Goal: Task Accomplishment & Management: Manage account settings

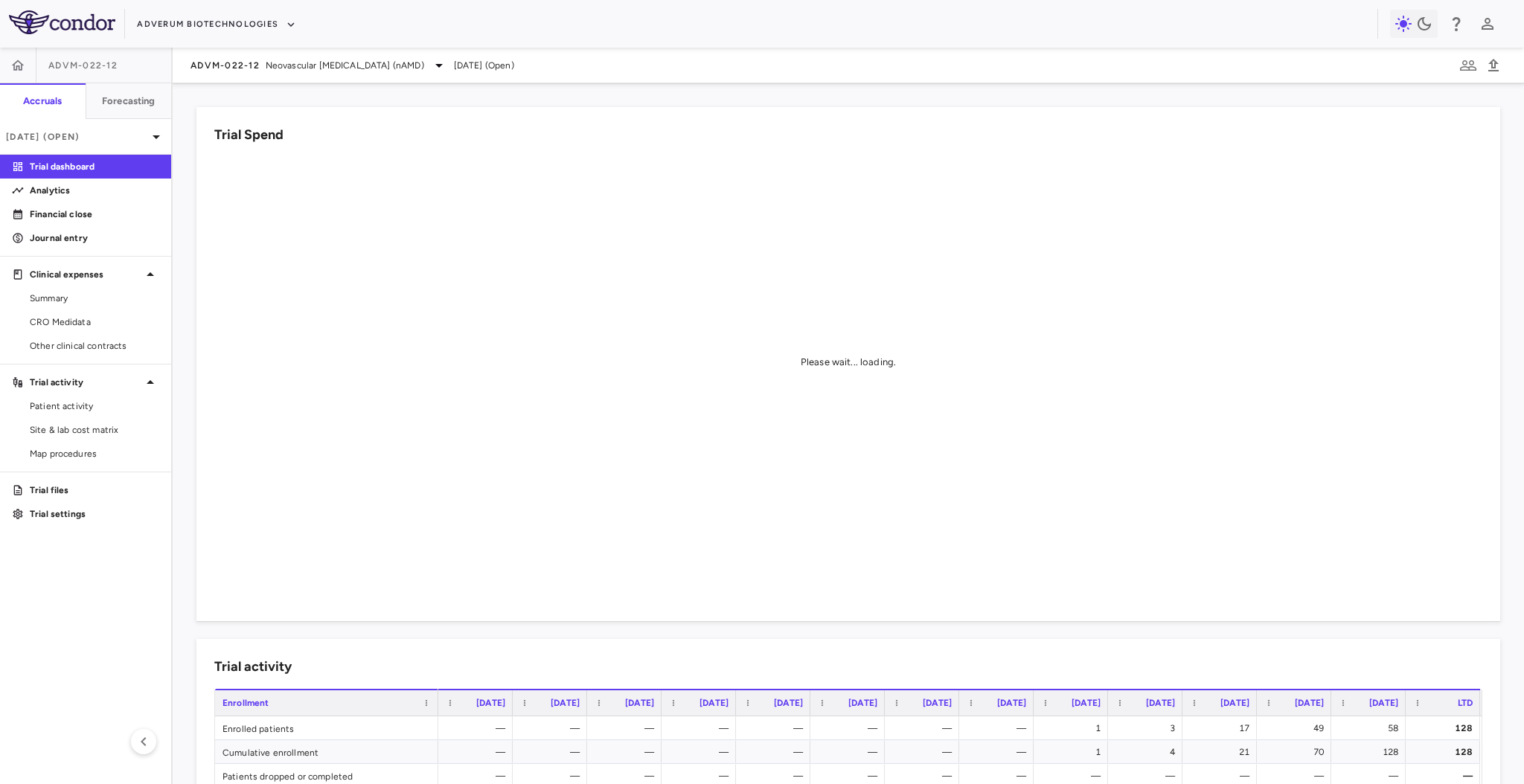
click at [129, 66] on div "ADVM-022-12" at bounding box center [85, 66] width 171 height 36
click at [290, 27] on icon "button" at bounding box center [290, 24] width 13 height 13
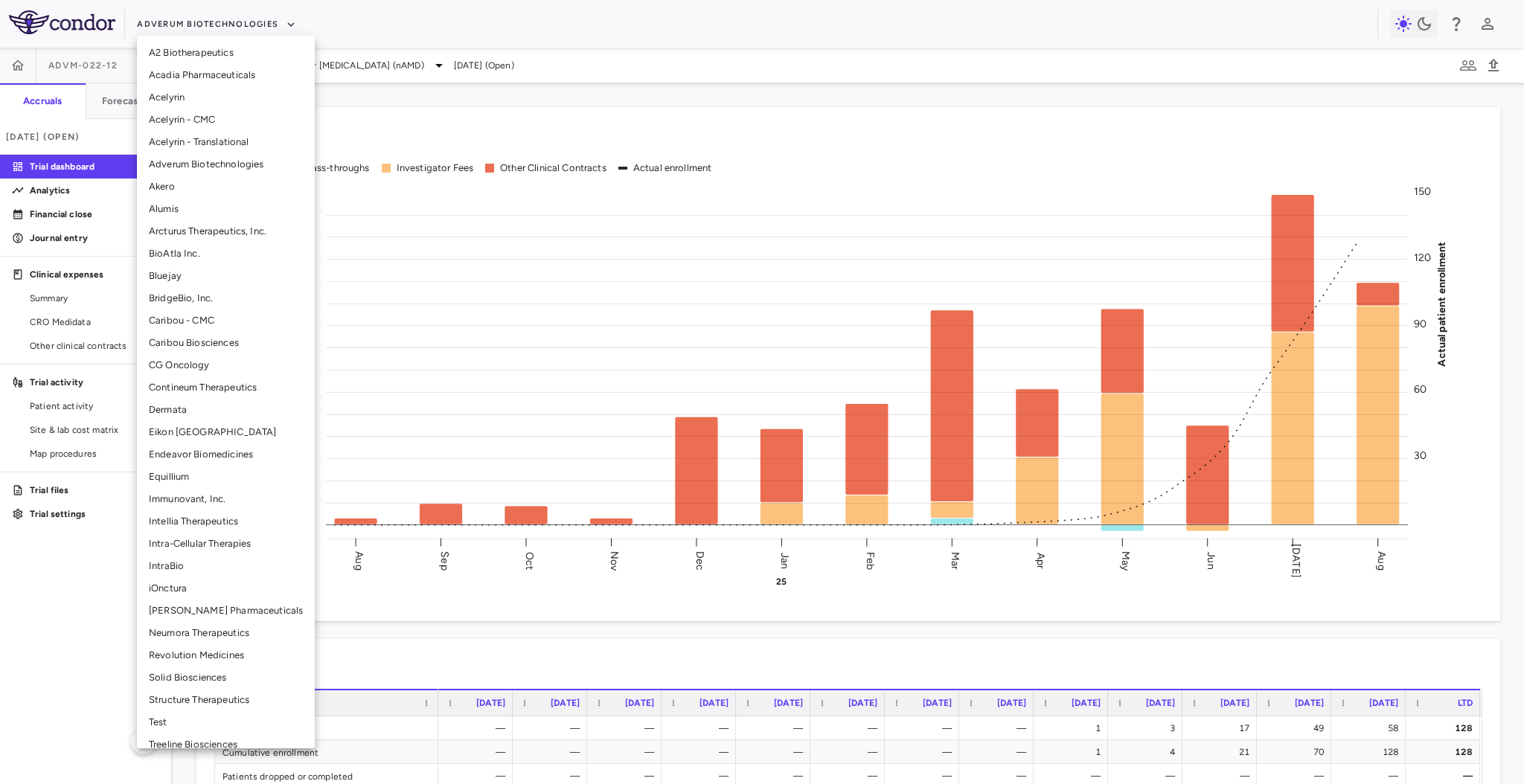
click at [199, 279] on li "Bluejay" at bounding box center [225, 275] width 178 height 23
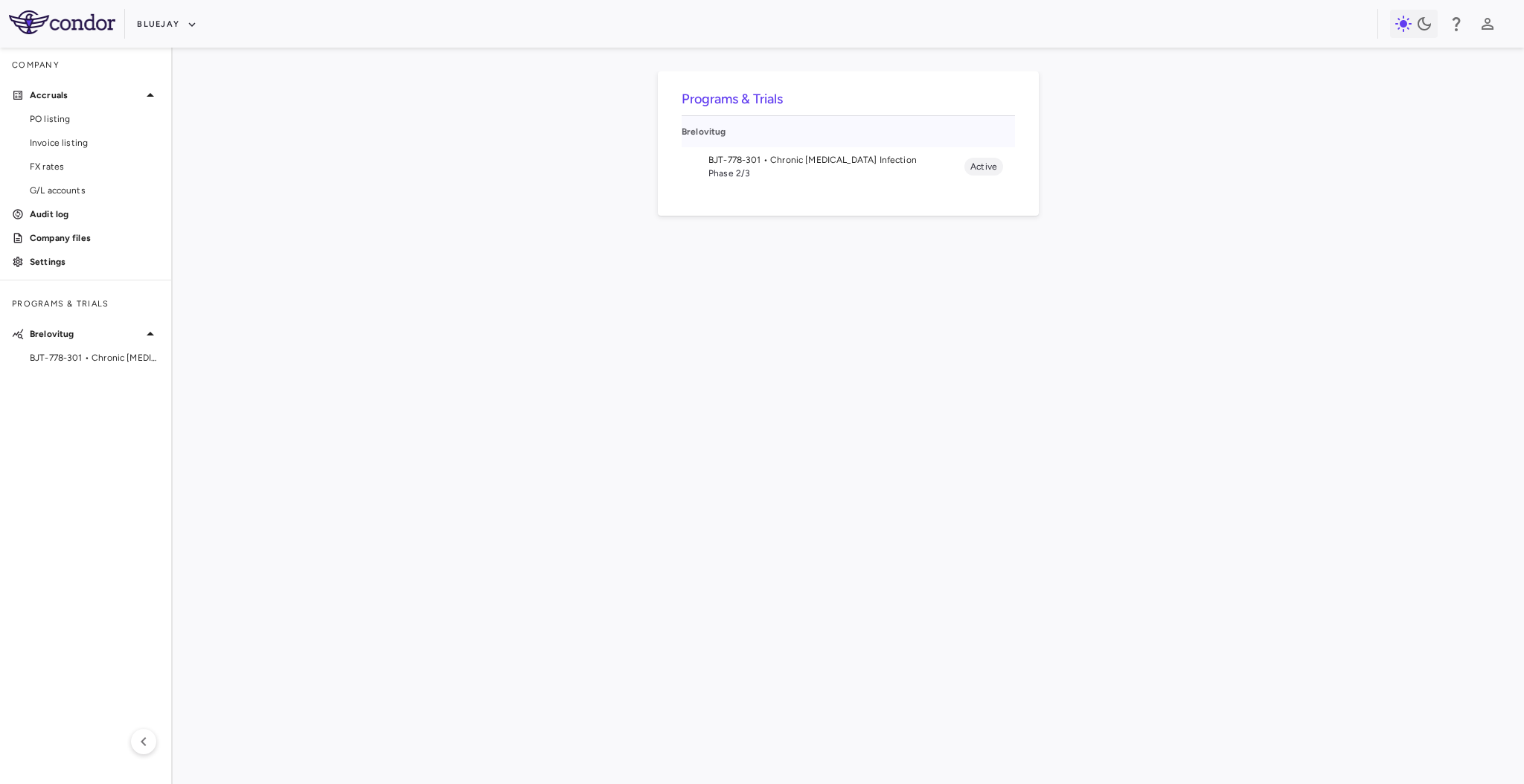
click at [761, 143] on div "Brelovitug" at bounding box center [848, 131] width 333 height 31
click at [760, 171] on span "Phase 2/3" at bounding box center [836, 173] width 256 height 13
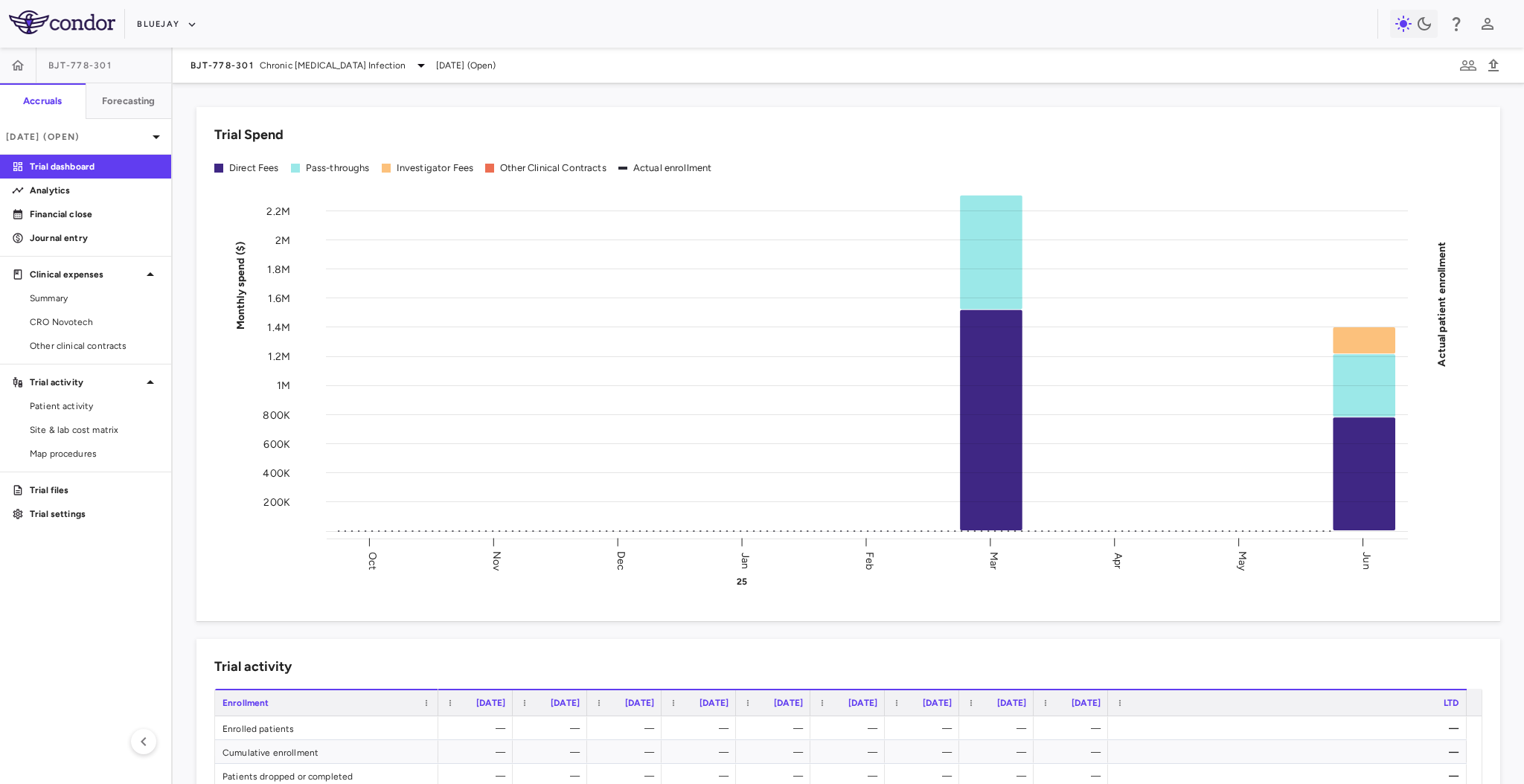
scroll to position [34, 0]
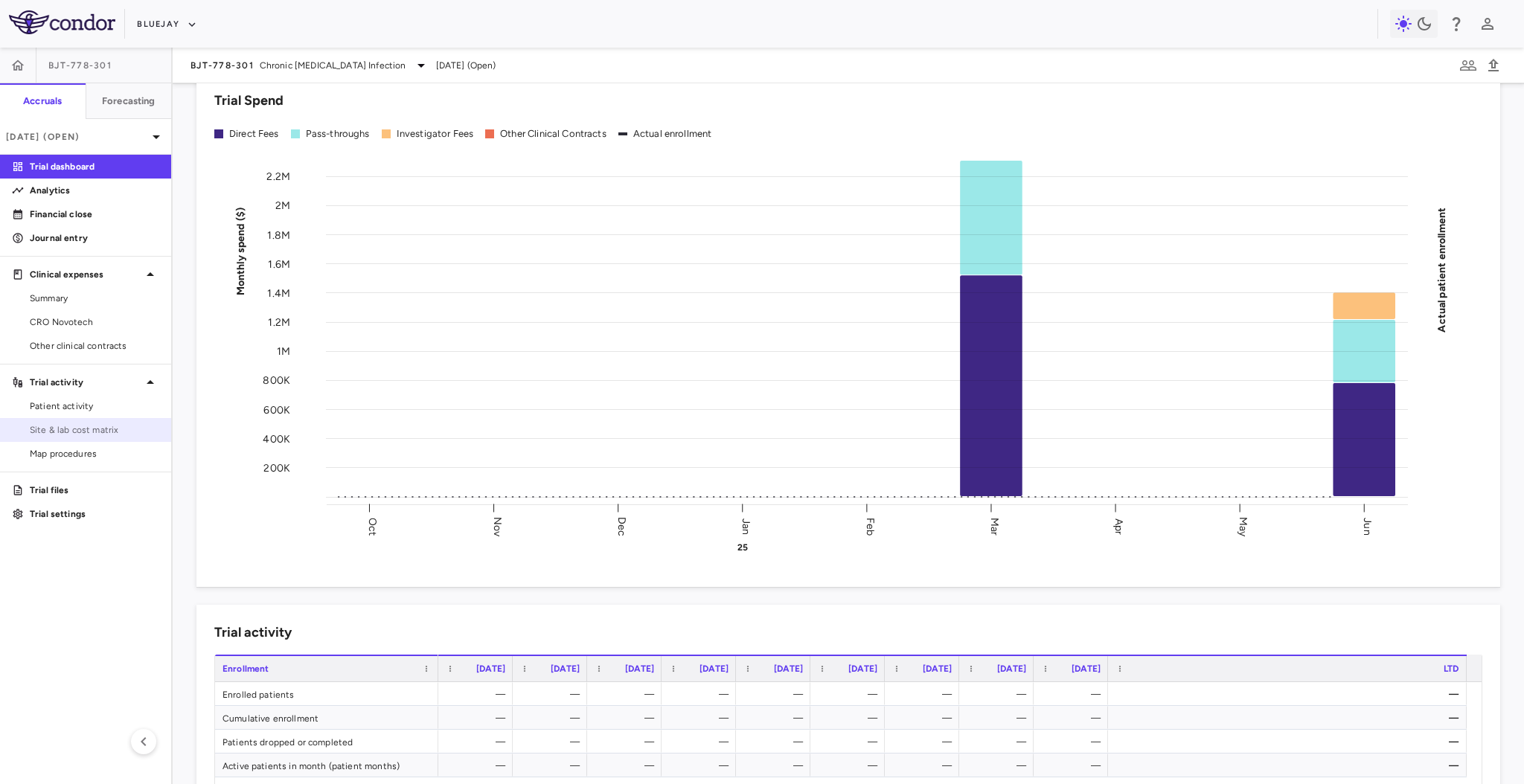
click at [101, 420] on link "Site & lab cost matrix" at bounding box center [85, 430] width 171 height 23
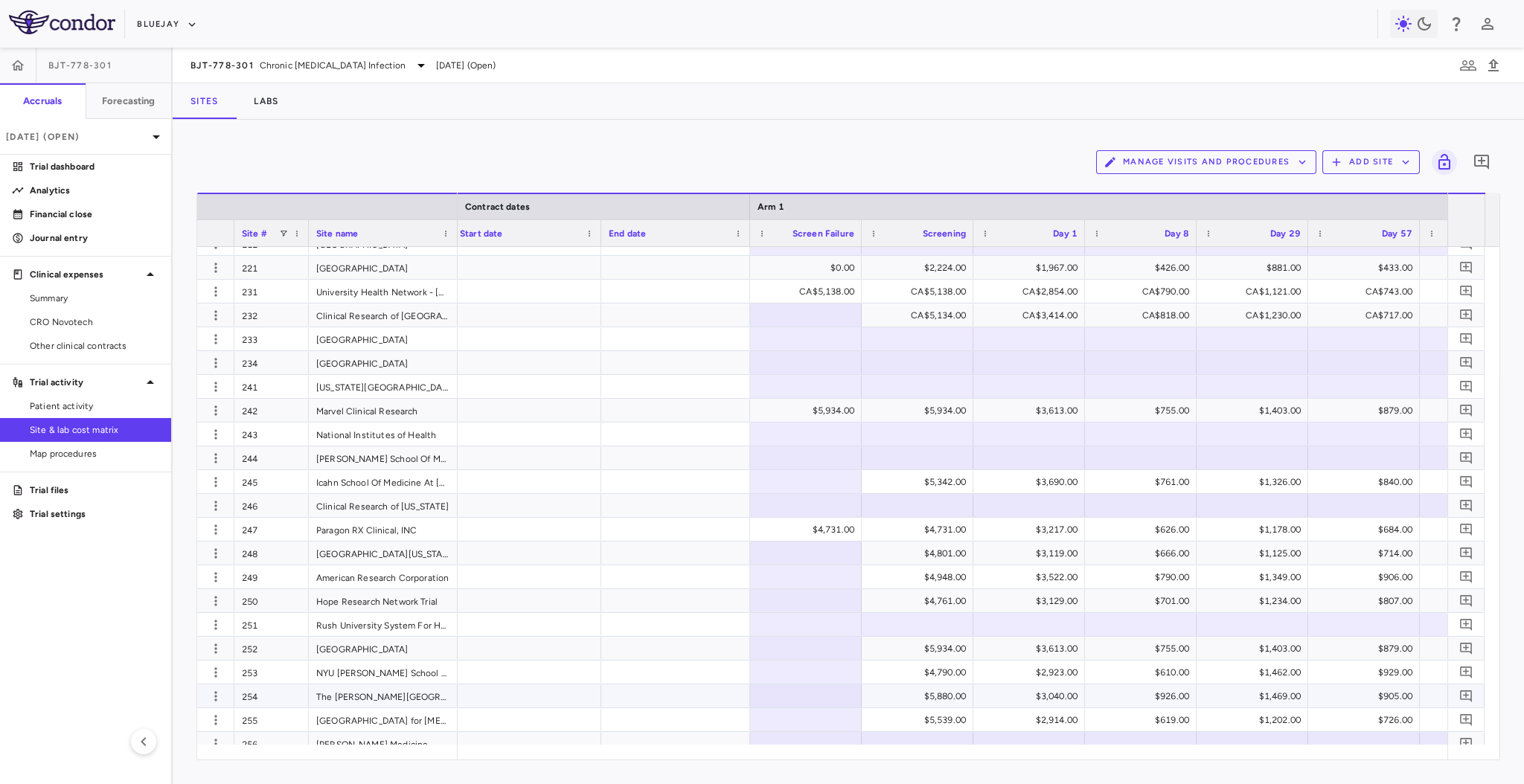
scroll to position [502, 0]
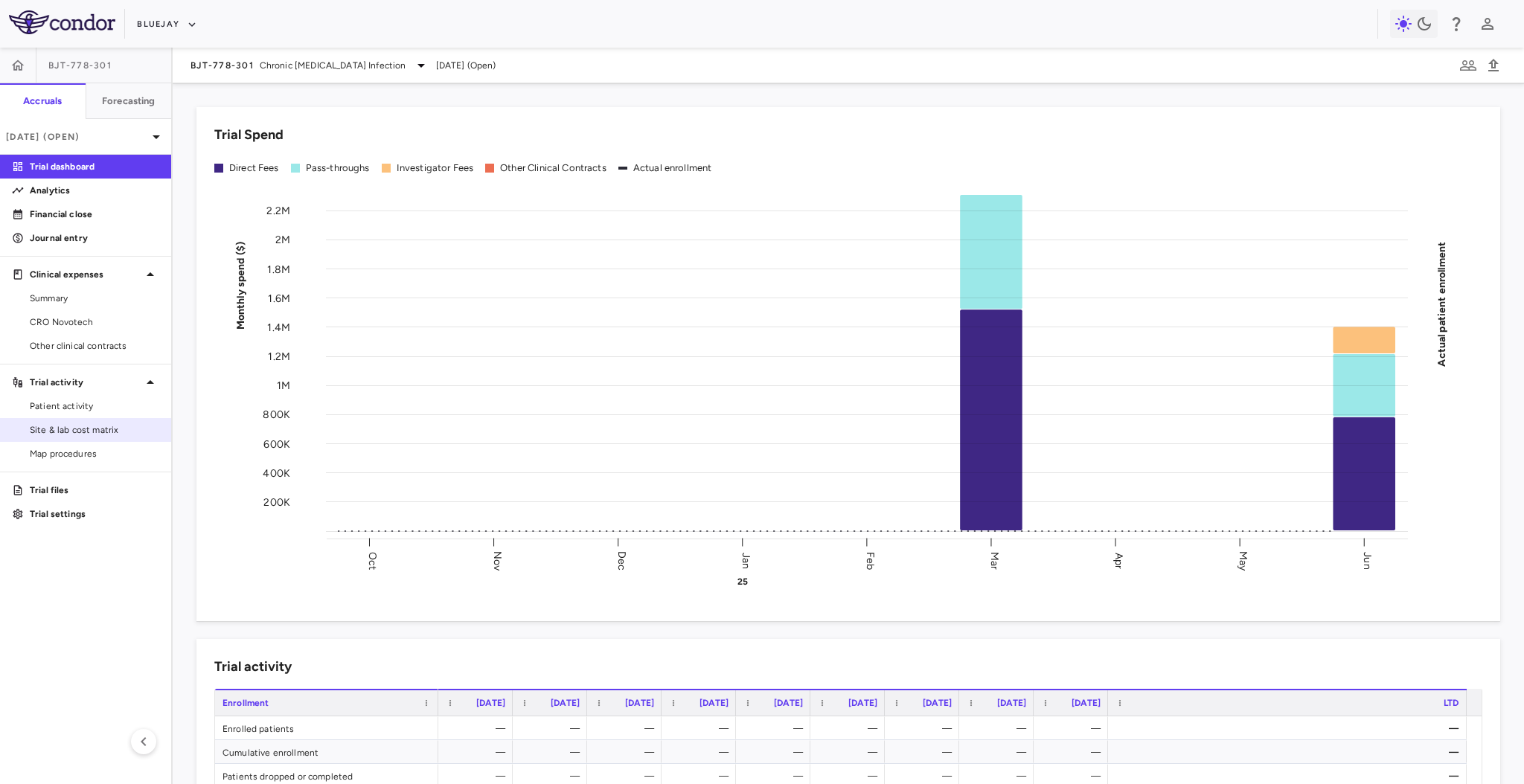
click at [96, 429] on span "Site & lab cost matrix" at bounding box center [94, 430] width 129 height 13
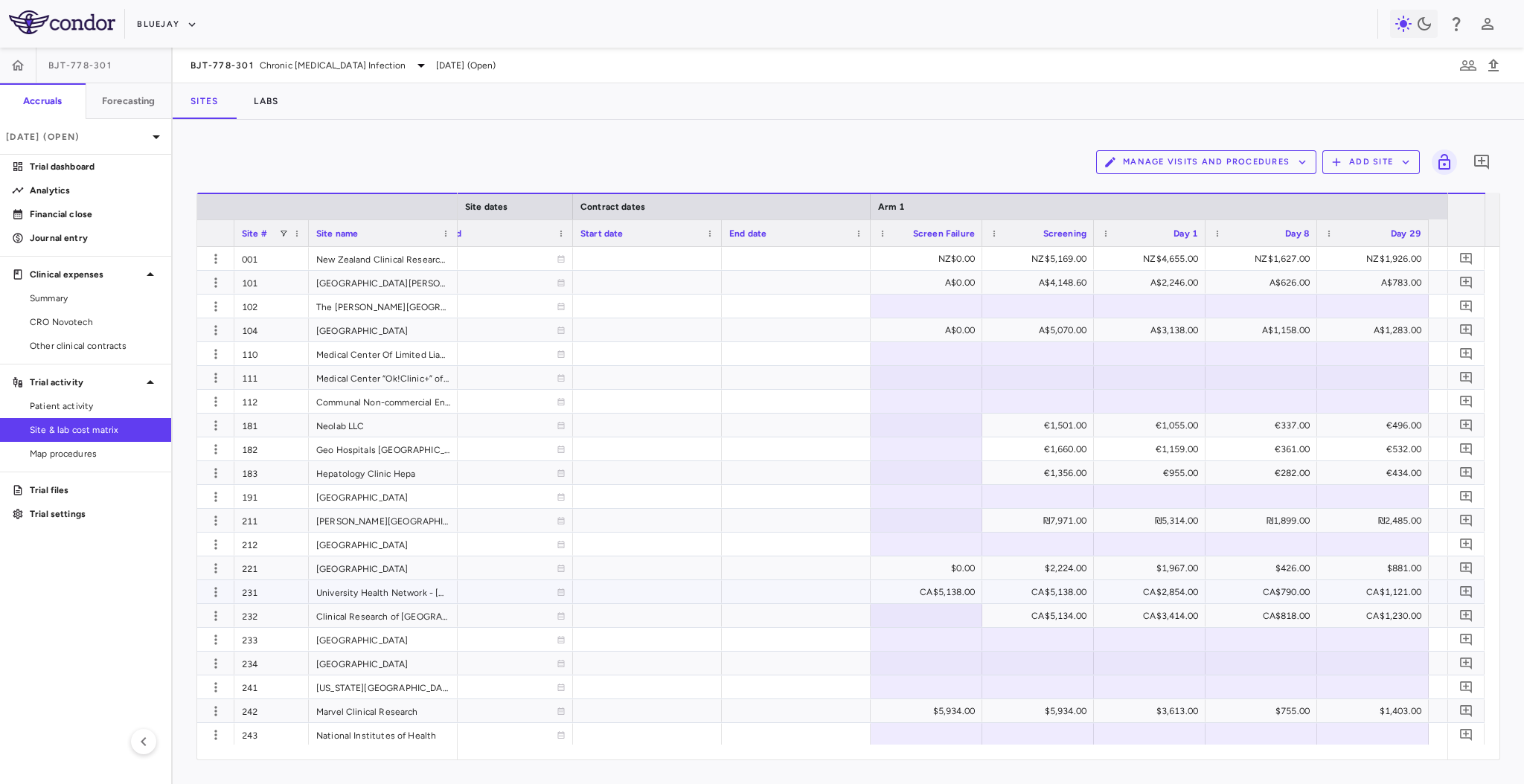
scroll to position [0, 1070]
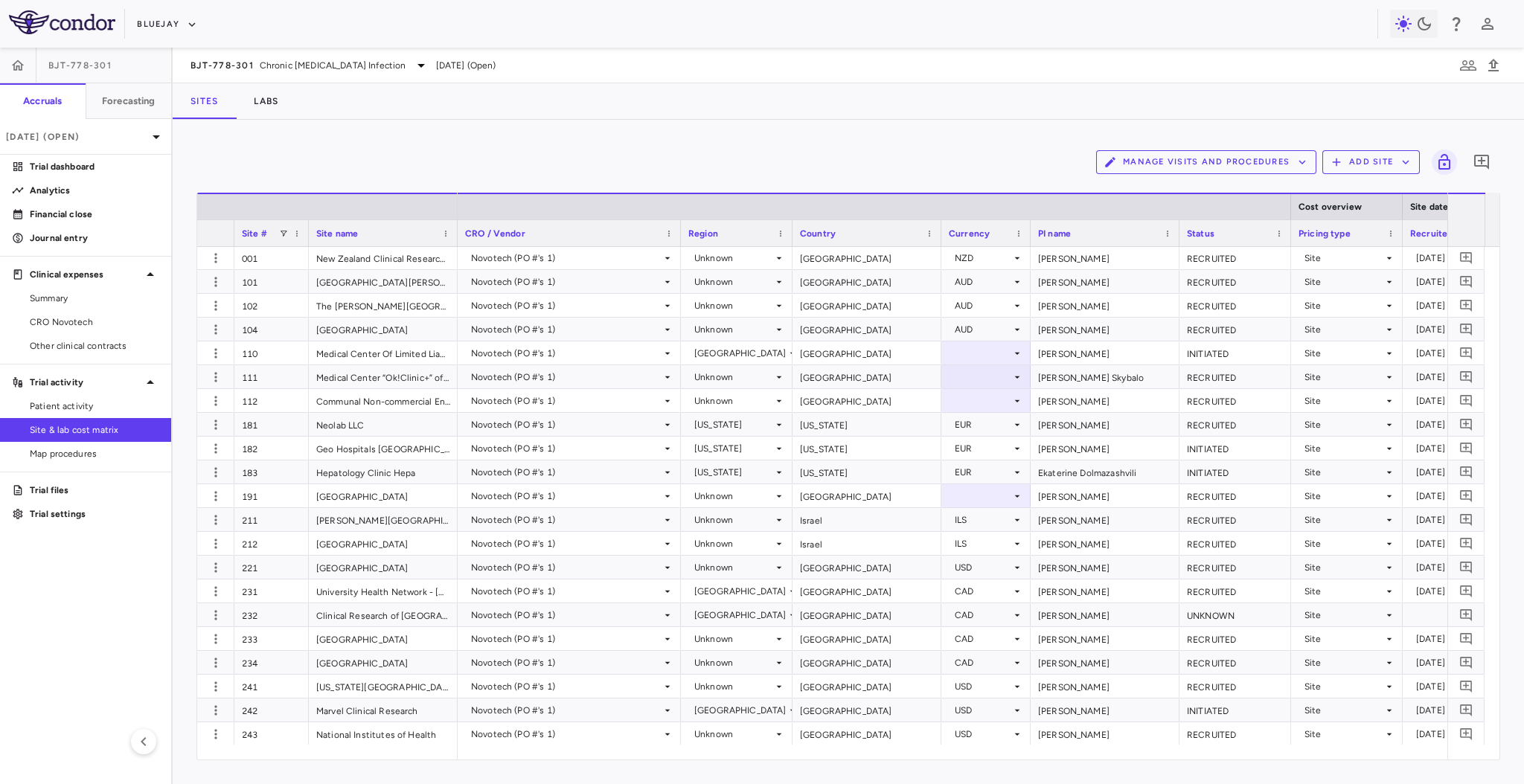
click at [860, 144] on div "Manage Visits and Procedures Add Site 0" at bounding box center [848, 162] width 1303 height 38
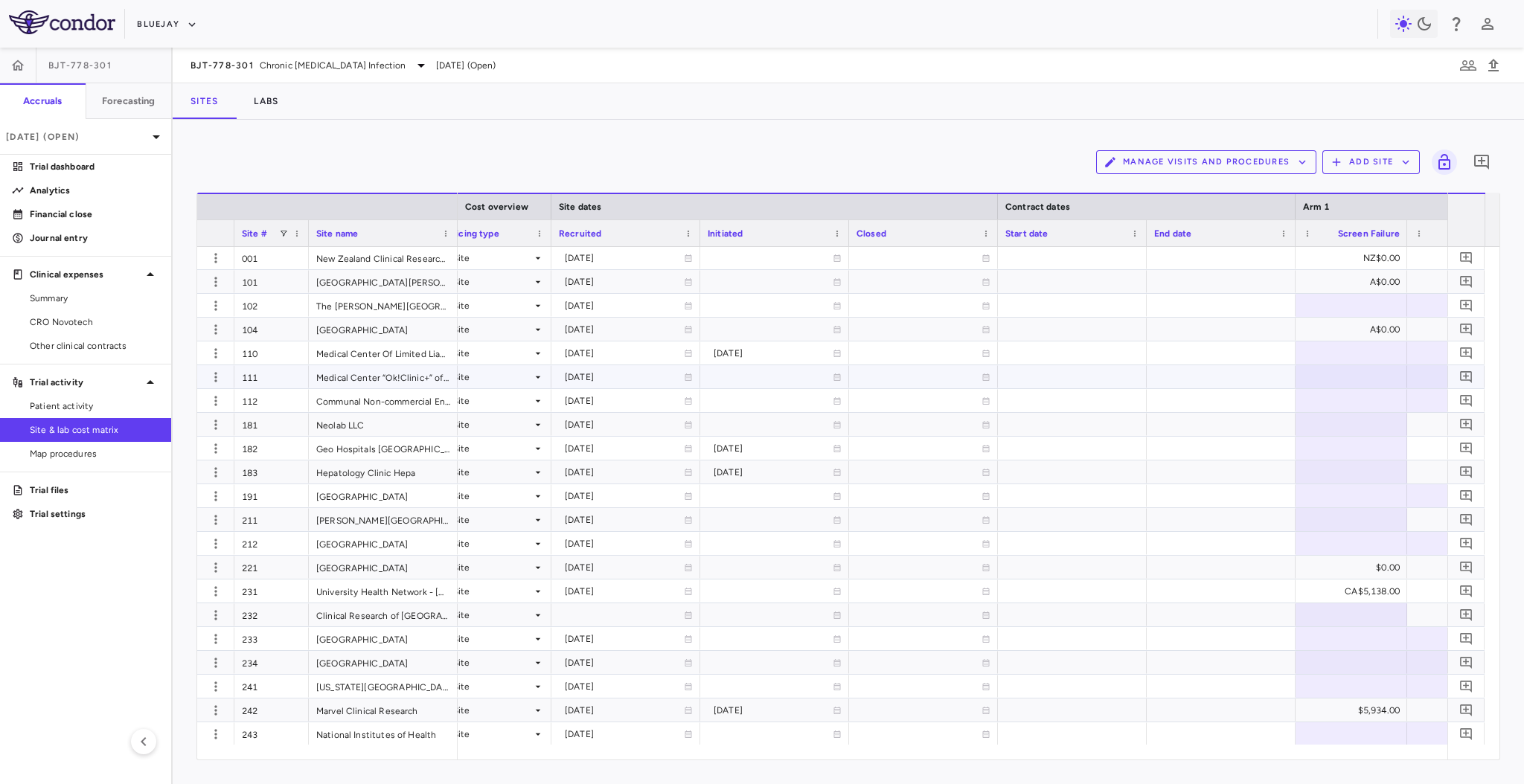
scroll to position [0, 848]
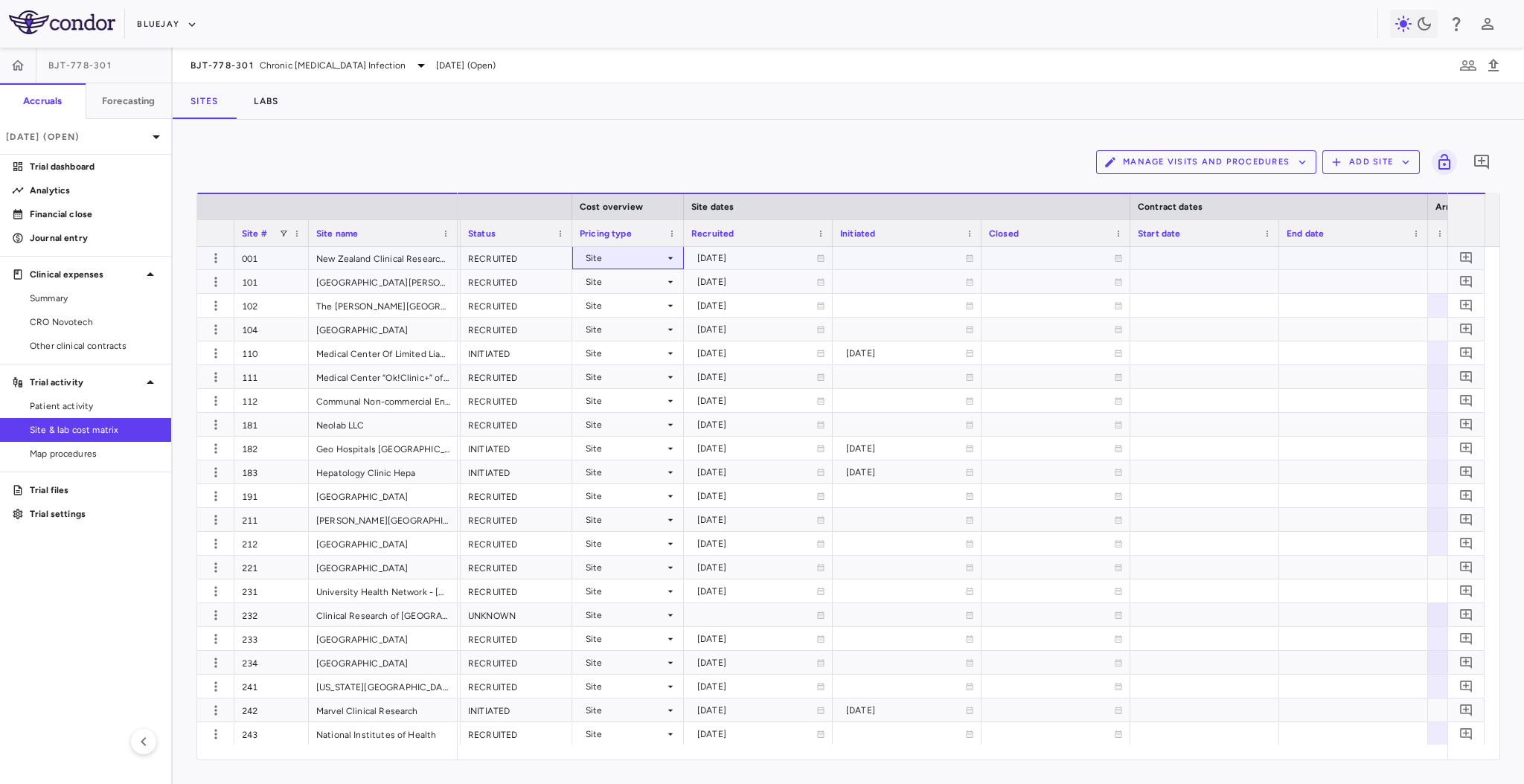
click at [657, 257] on div "Site" at bounding box center [625, 258] width 79 height 23
click at [651, 150] on div at bounding box center [762, 392] width 1524 height 784
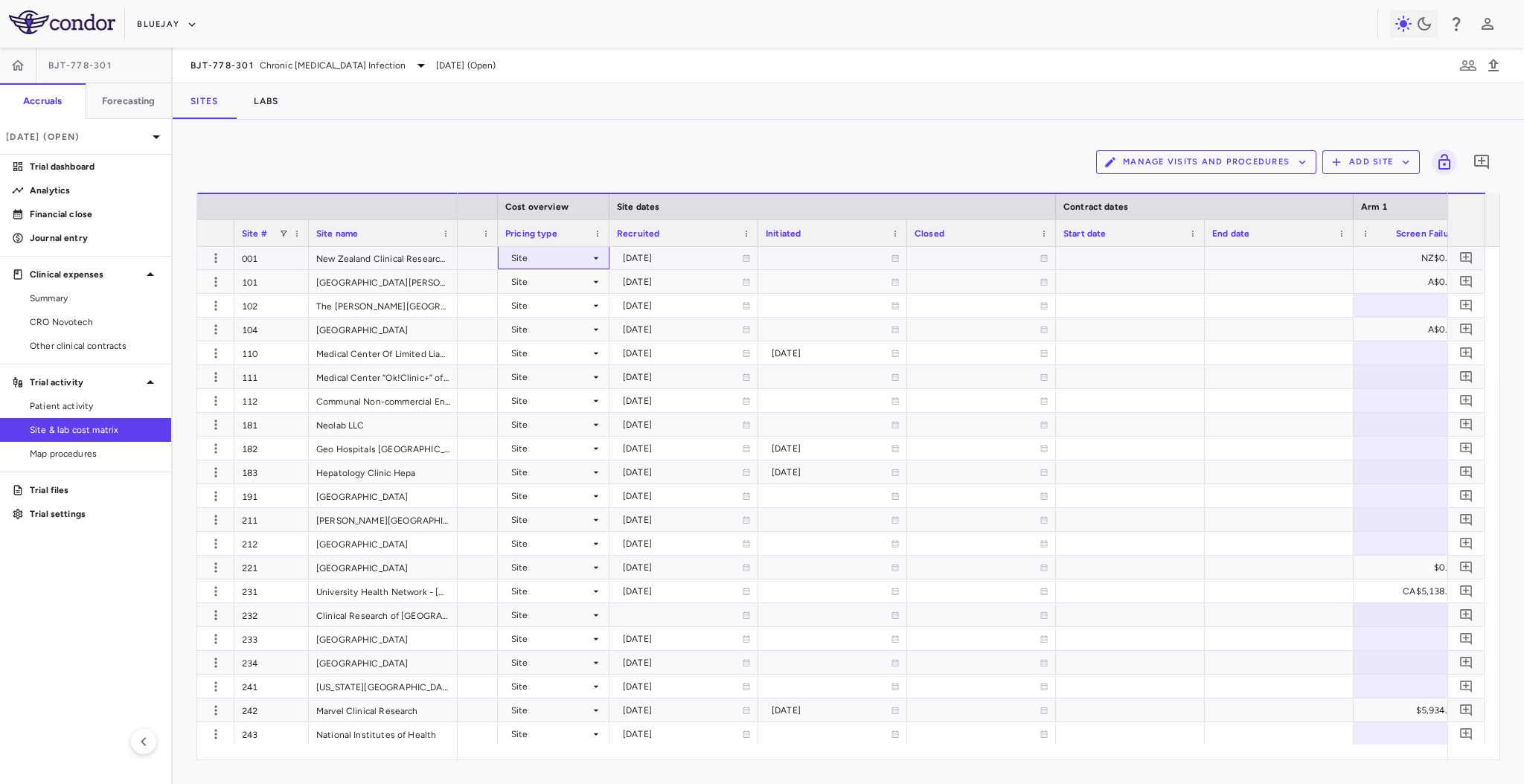
click at [579, 250] on div "Site" at bounding box center [550, 258] width 79 height 23
click at [614, 141] on div at bounding box center [762, 392] width 1524 height 784
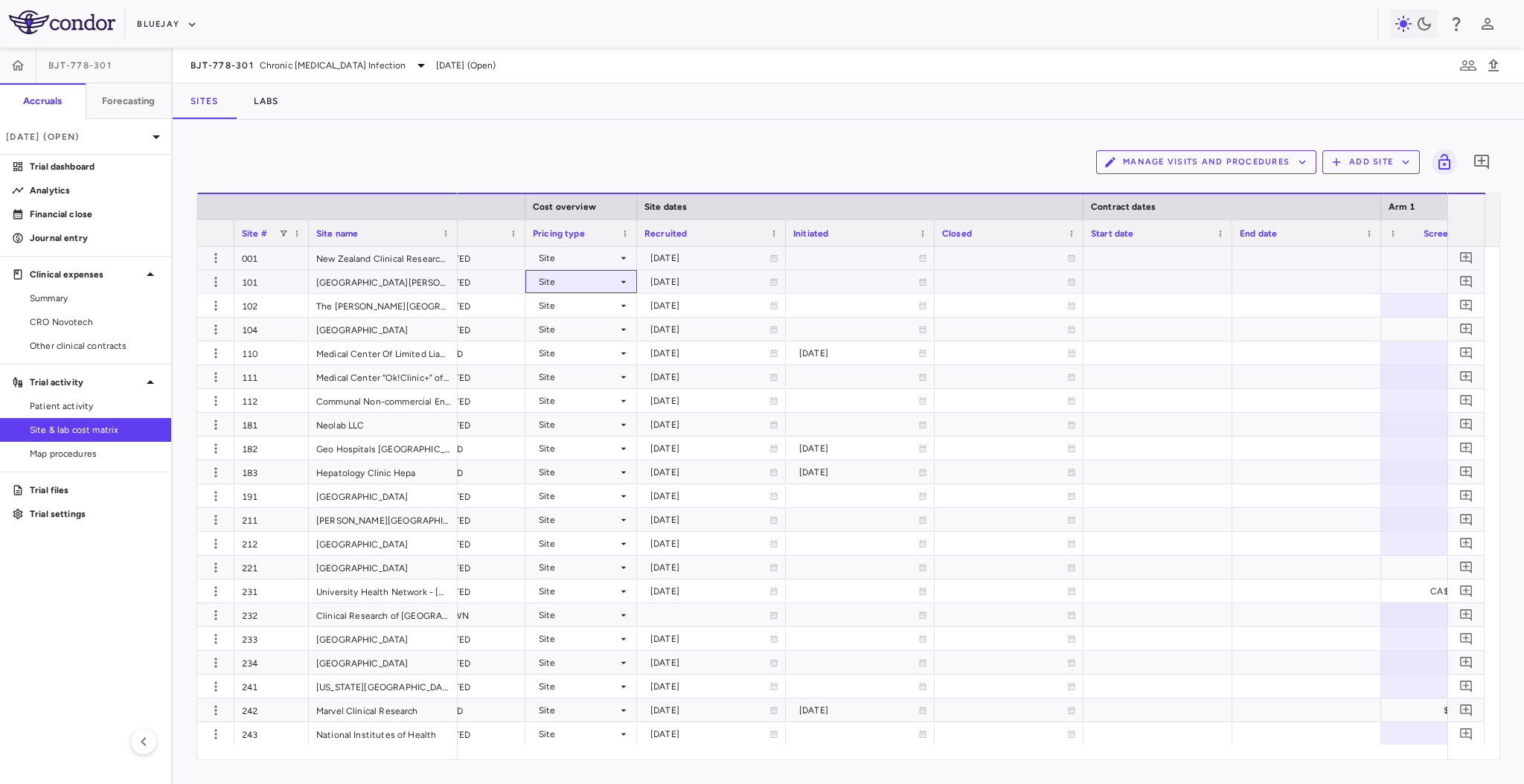
click at [609, 283] on div "Site" at bounding box center [578, 282] width 79 height 23
click at [705, 166] on div at bounding box center [762, 392] width 1524 height 784
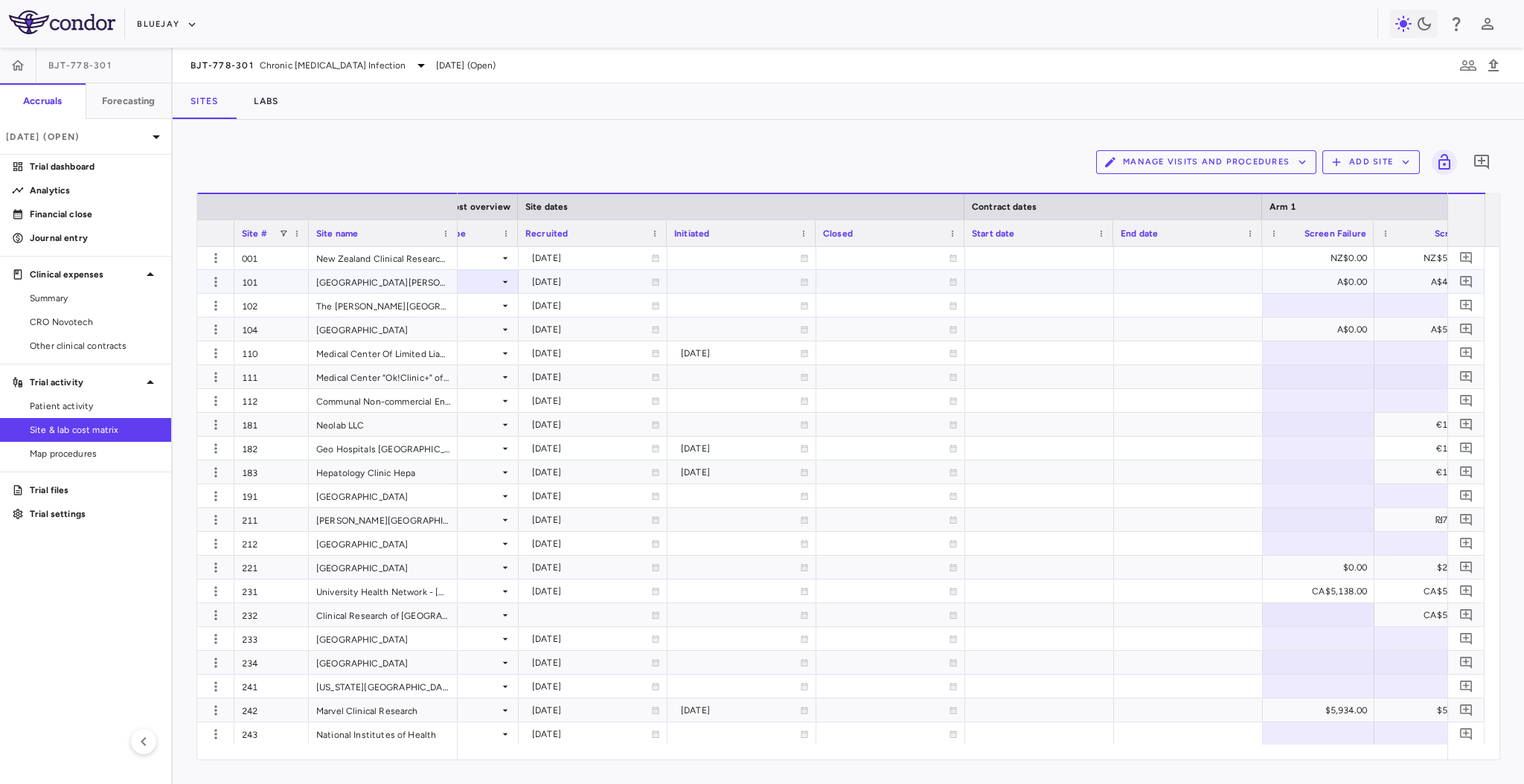
scroll to position [0, 884]
click at [798, 140] on div "Manage Visits and Procedures Add Site 0 Drag here to set row groups Drag here t…" at bounding box center [848, 451] width 1351 height 664
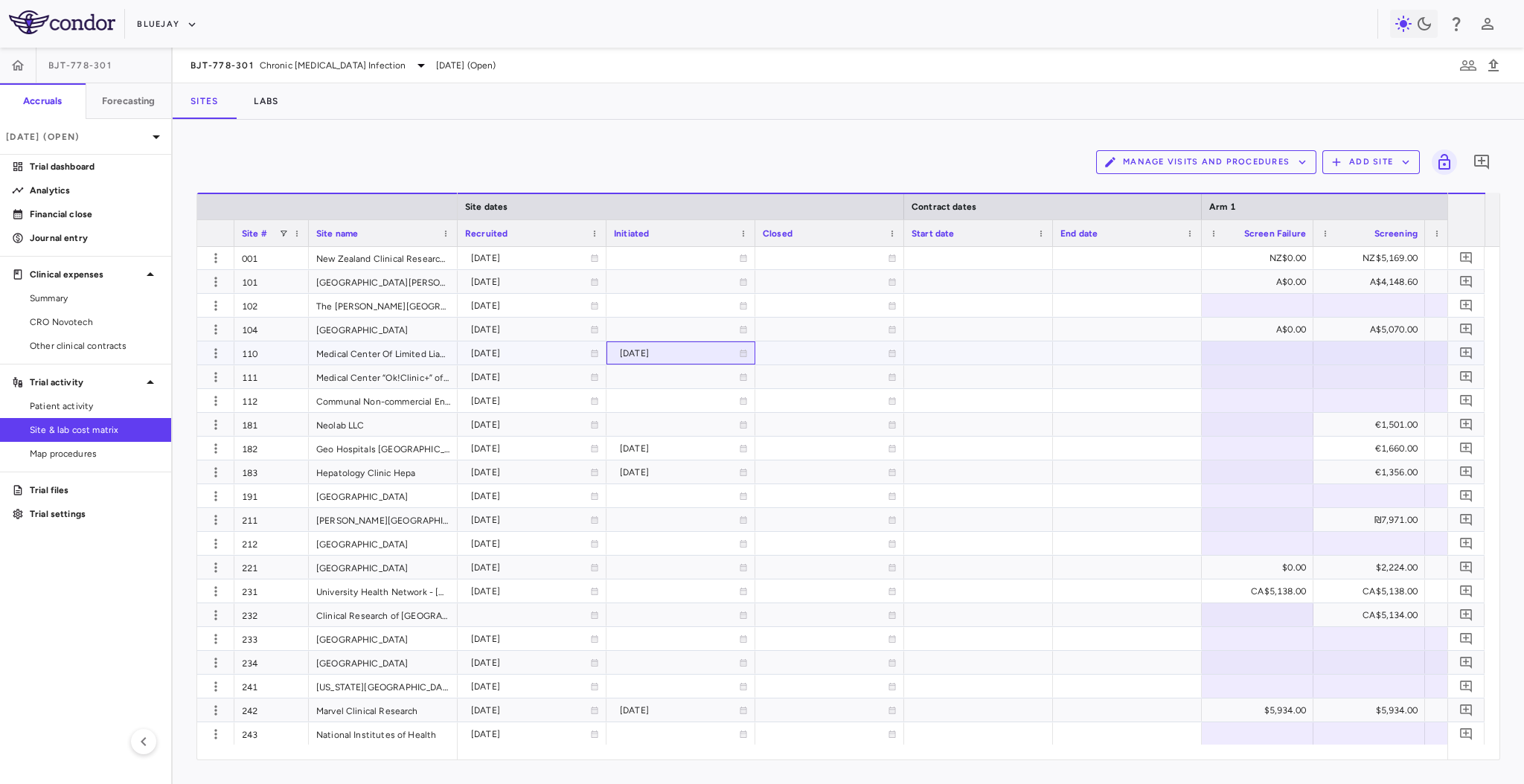
click at [625, 351] on div "[DATE]" at bounding box center [679, 353] width 119 height 23
click at [733, 153] on div "Manage Visits and Procedures Add Site 0" at bounding box center [848, 162] width 1303 height 38
click at [842, 171] on div "Manage Visits and Procedures Add Site 0" at bounding box center [848, 162] width 1303 height 38
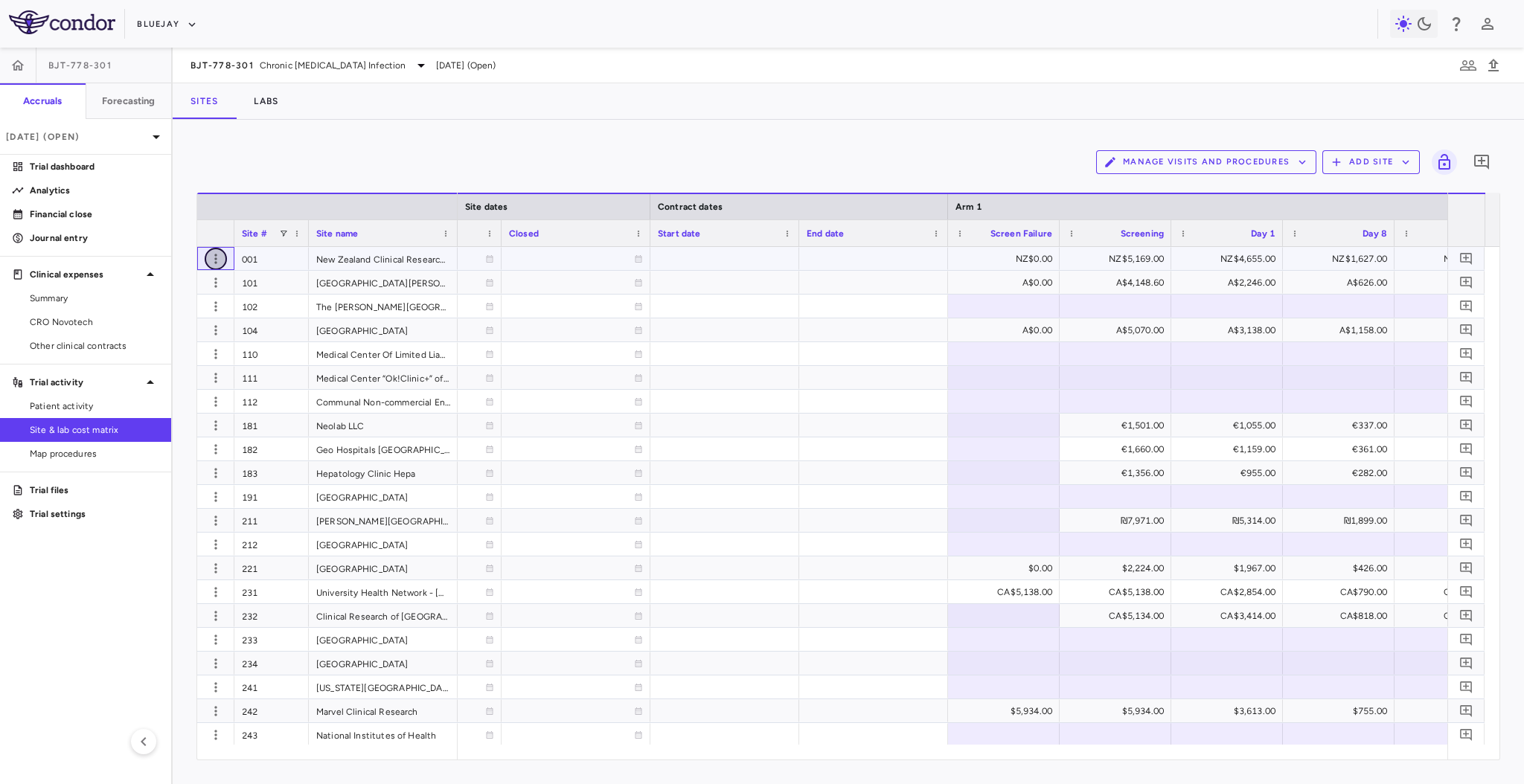
click at [219, 262] on icon "button" at bounding box center [215, 258] width 15 height 15
click at [949, 86] on div at bounding box center [762, 392] width 1524 height 784
click at [739, 260] on div at bounding box center [725, 258] width 149 height 23
click at [822, 254] on div at bounding box center [874, 258] width 149 height 23
click at [729, 265] on div at bounding box center [725, 258] width 149 height 23
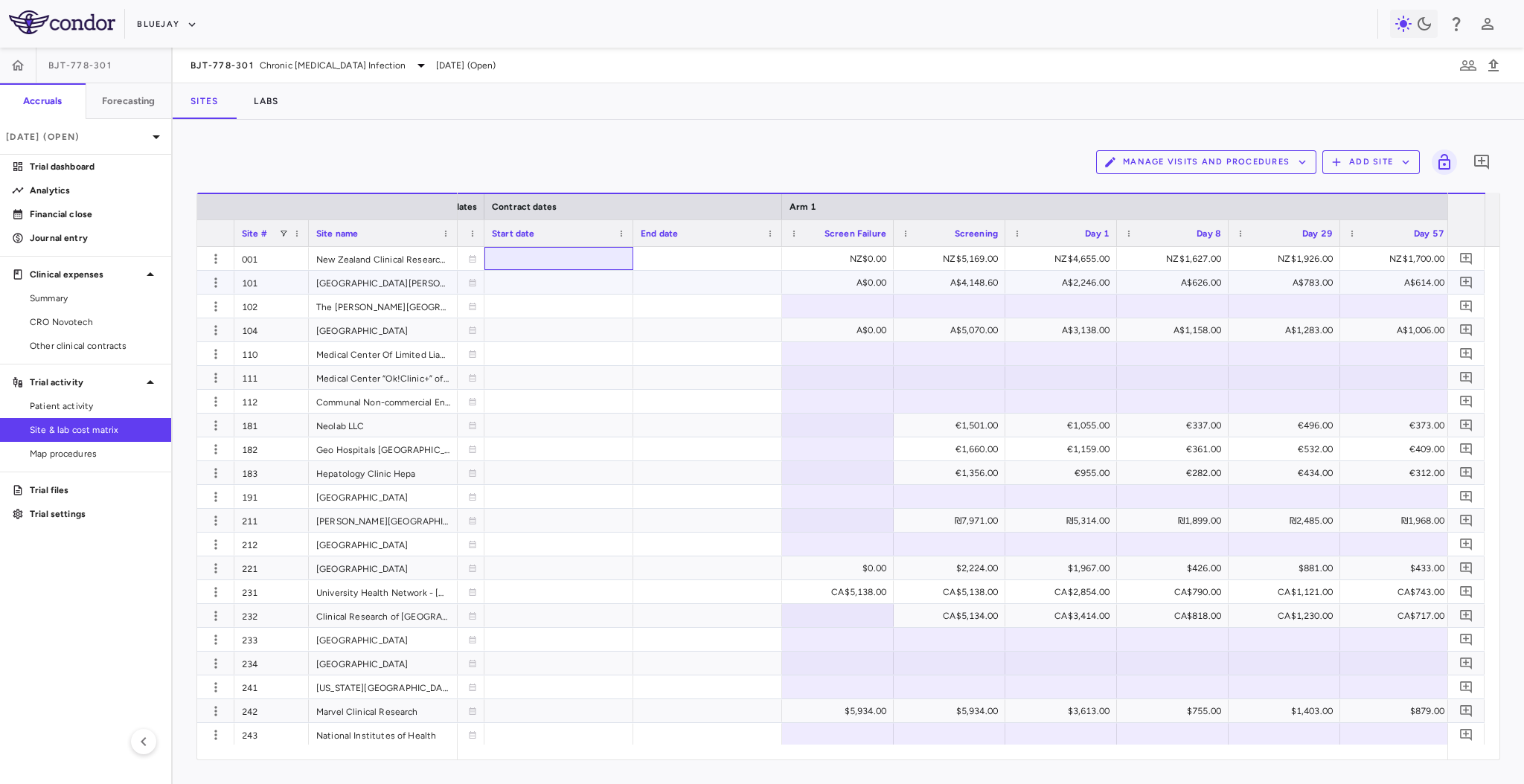
scroll to position [0, 1310]
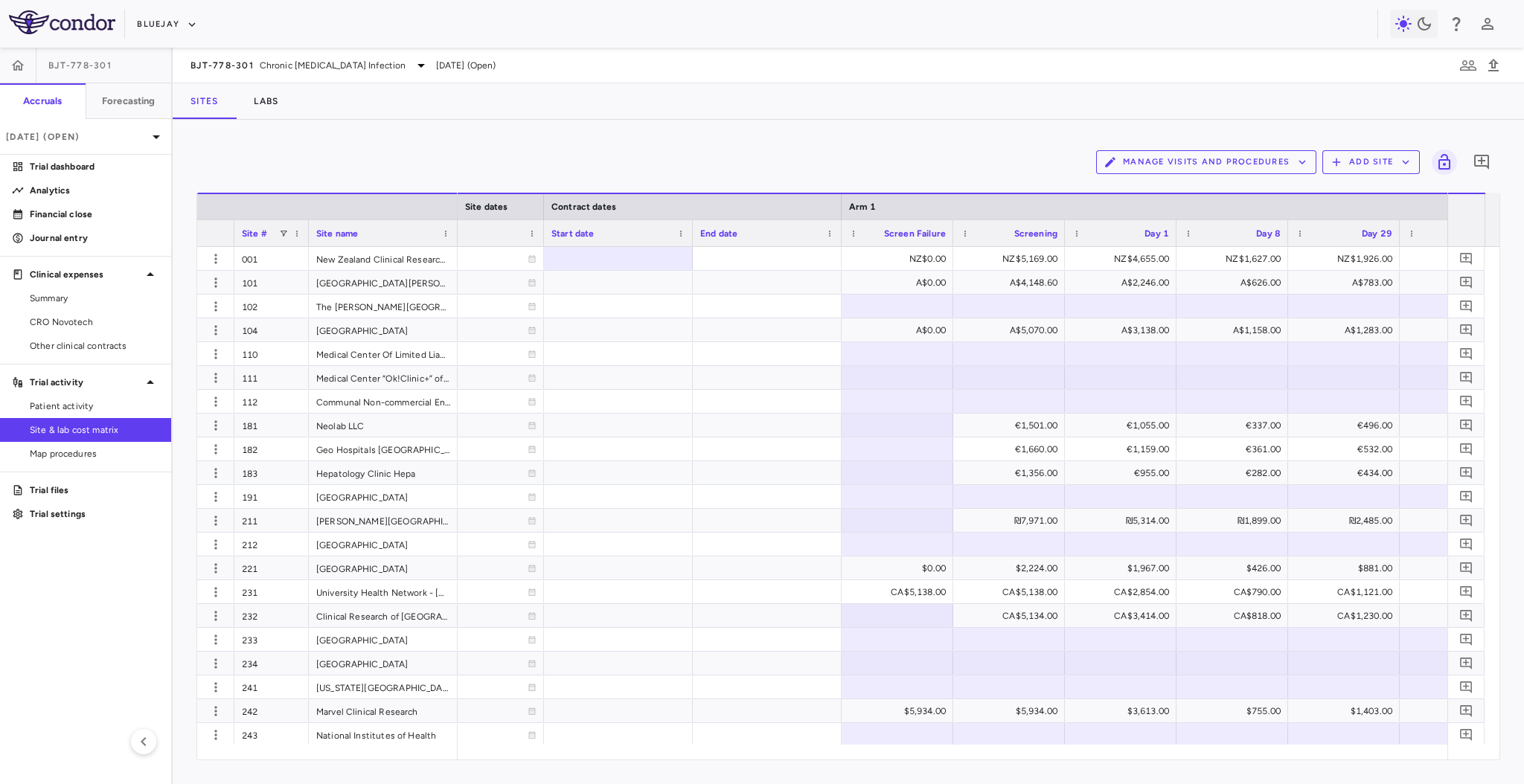
click at [676, 142] on div "Manage Visits and Procedures Add Site 0 Drag here to set row groups Drag here t…" at bounding box center [848, 451] width 1351 height 664
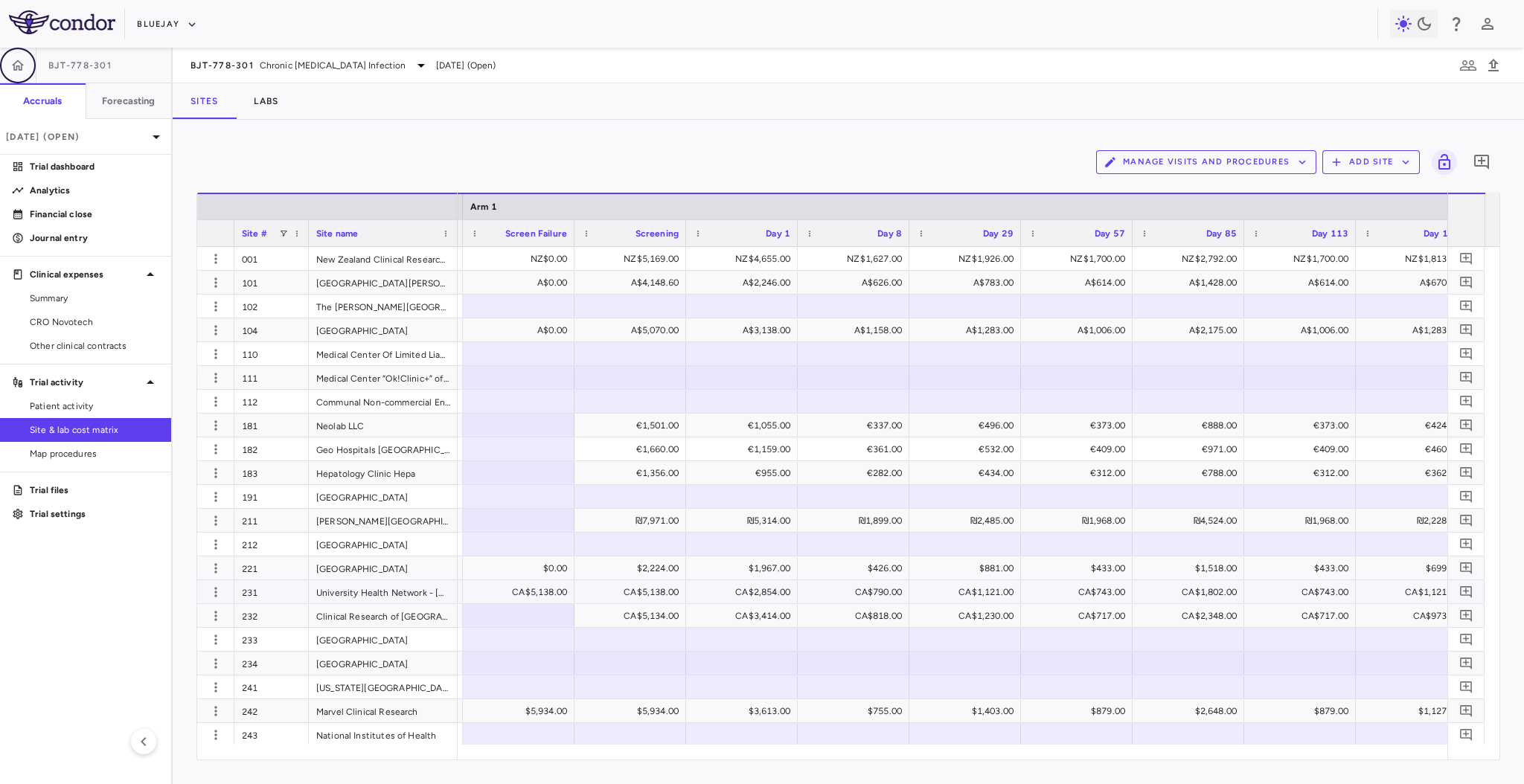
scroll to position [0, 1720]
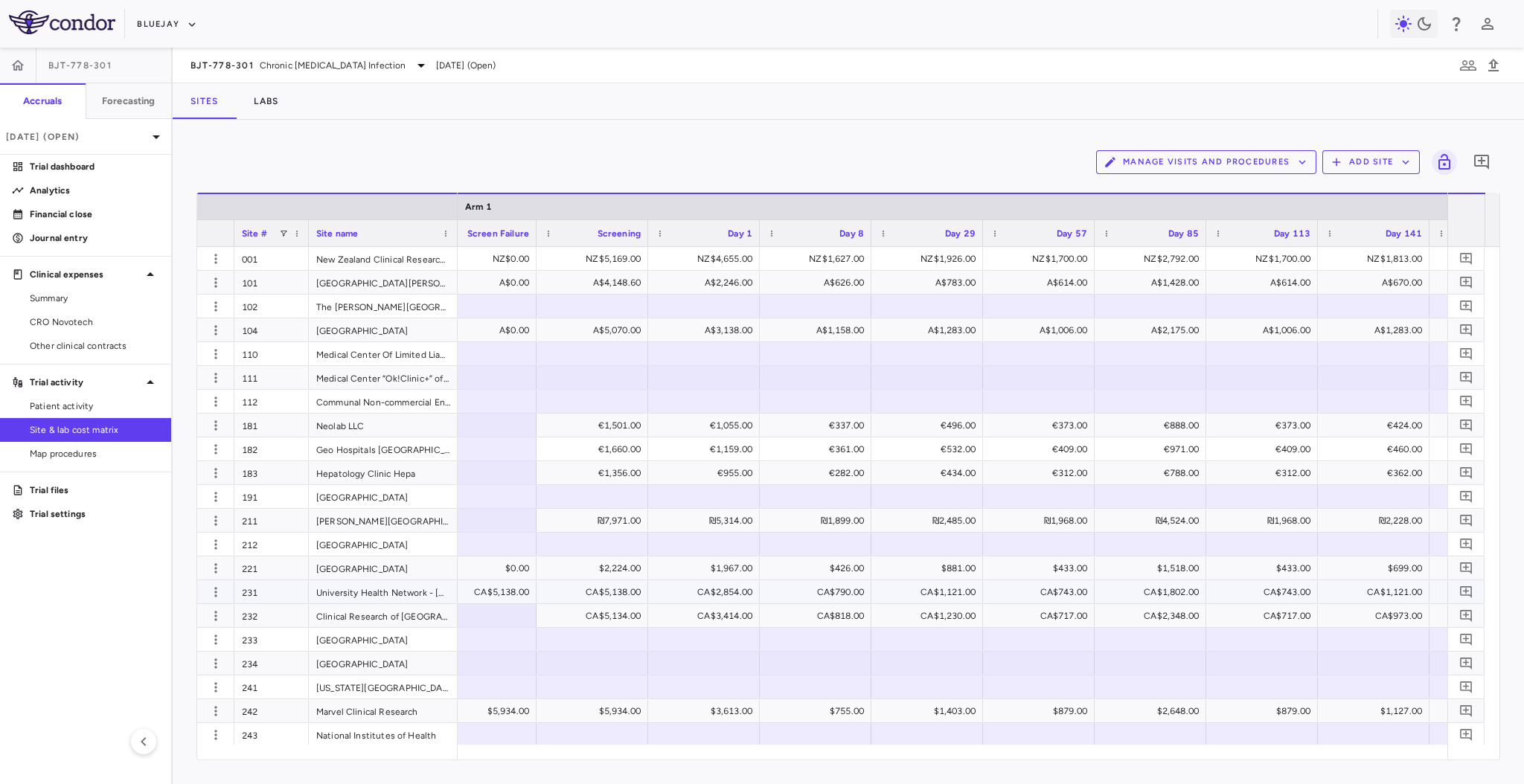
click at [708, 591] on div "CA$2,854.00" at bounding box center [707, 592] width 91 height 23
paste input "**********"
type input "**********"
click at [699, 594] on div "Can$ 2,854" at bounding box center [707, 592] width 91 height 23
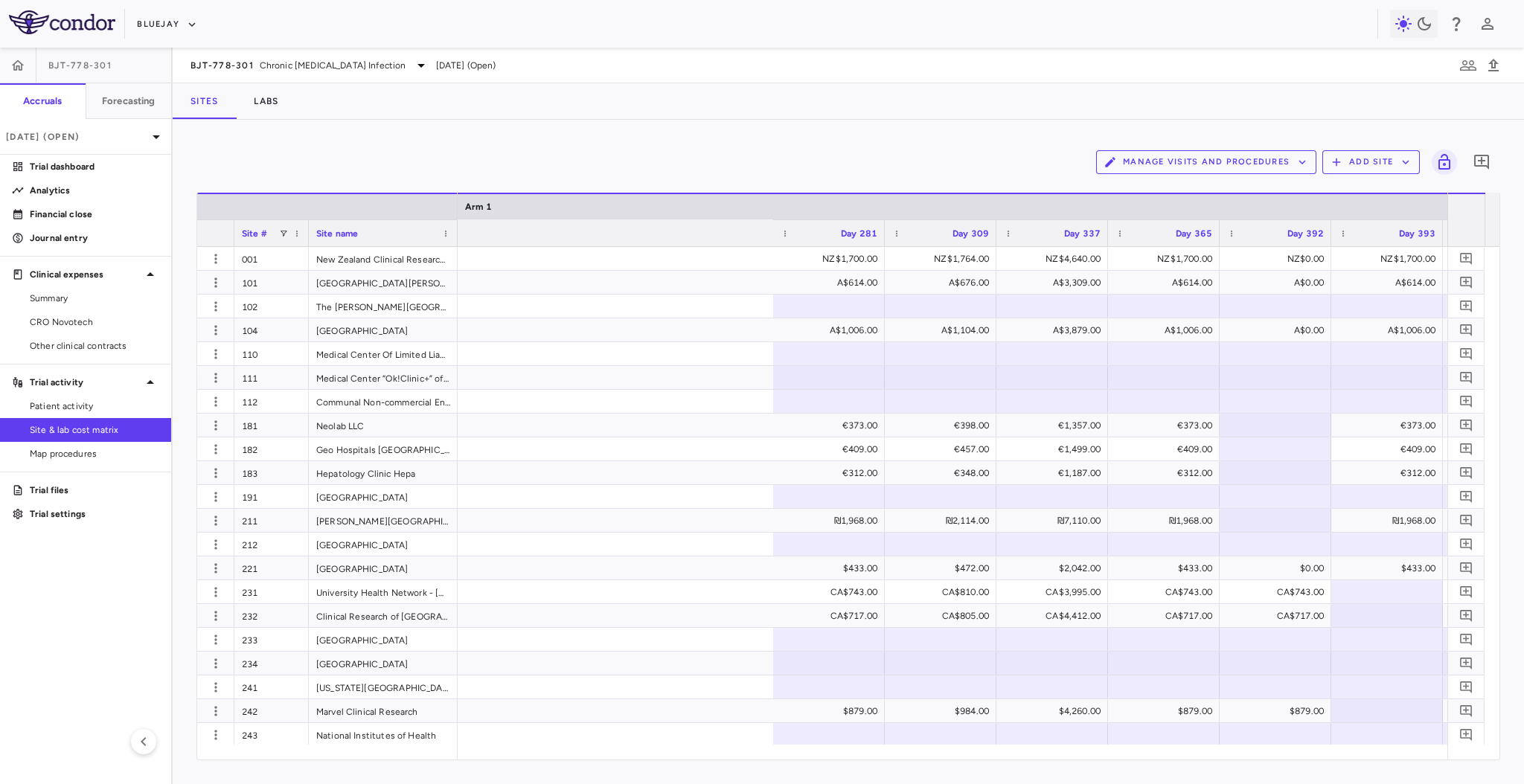
scroll to position [0, 3301]
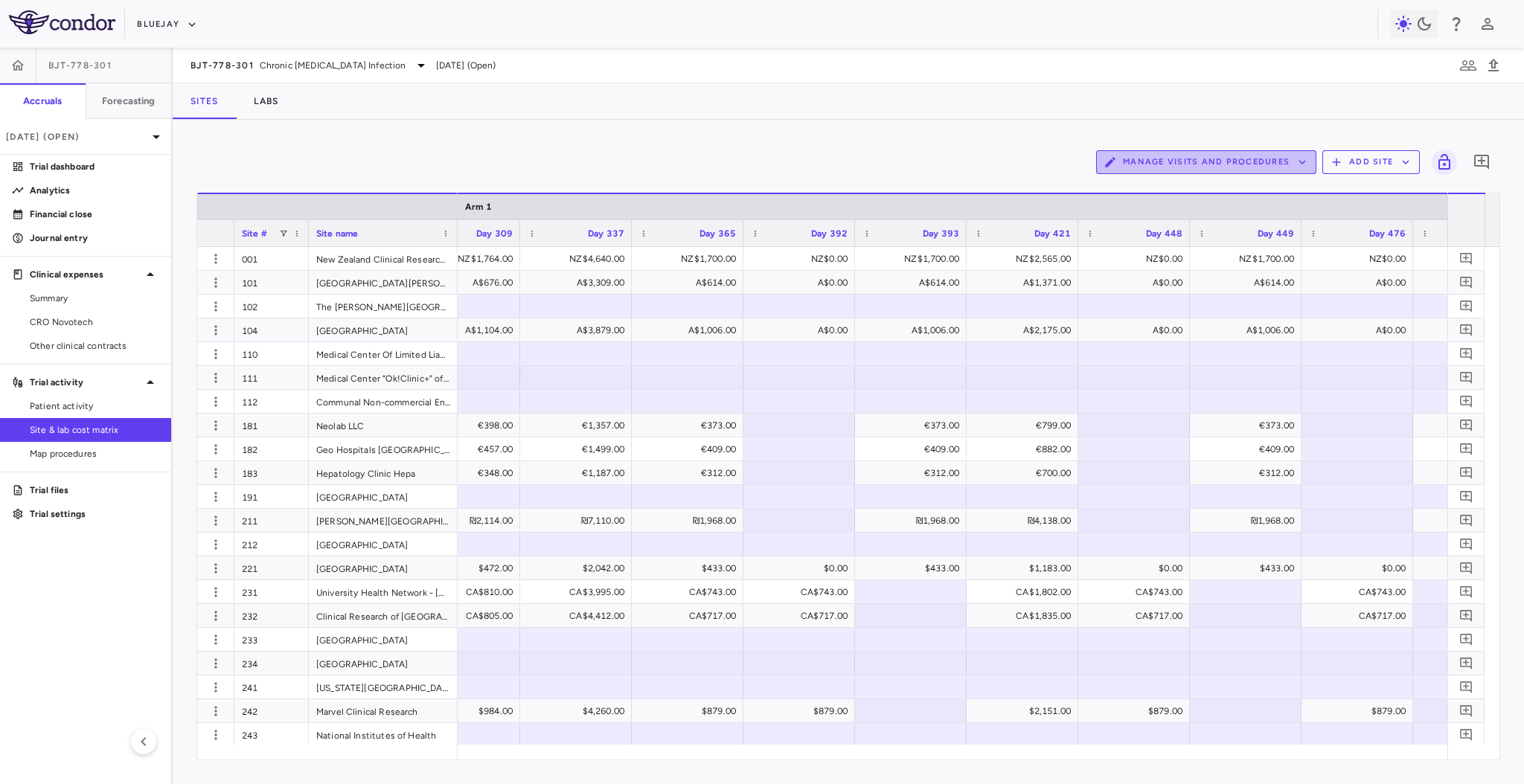
click at [1286, 167] on button "Manage Visits and Procedures" at bounding box center [1205, 162] width 220 height 23
click at [1212, 189] on li "Visit Schedules" at bounding box center [1190, 191] width 158 height 23
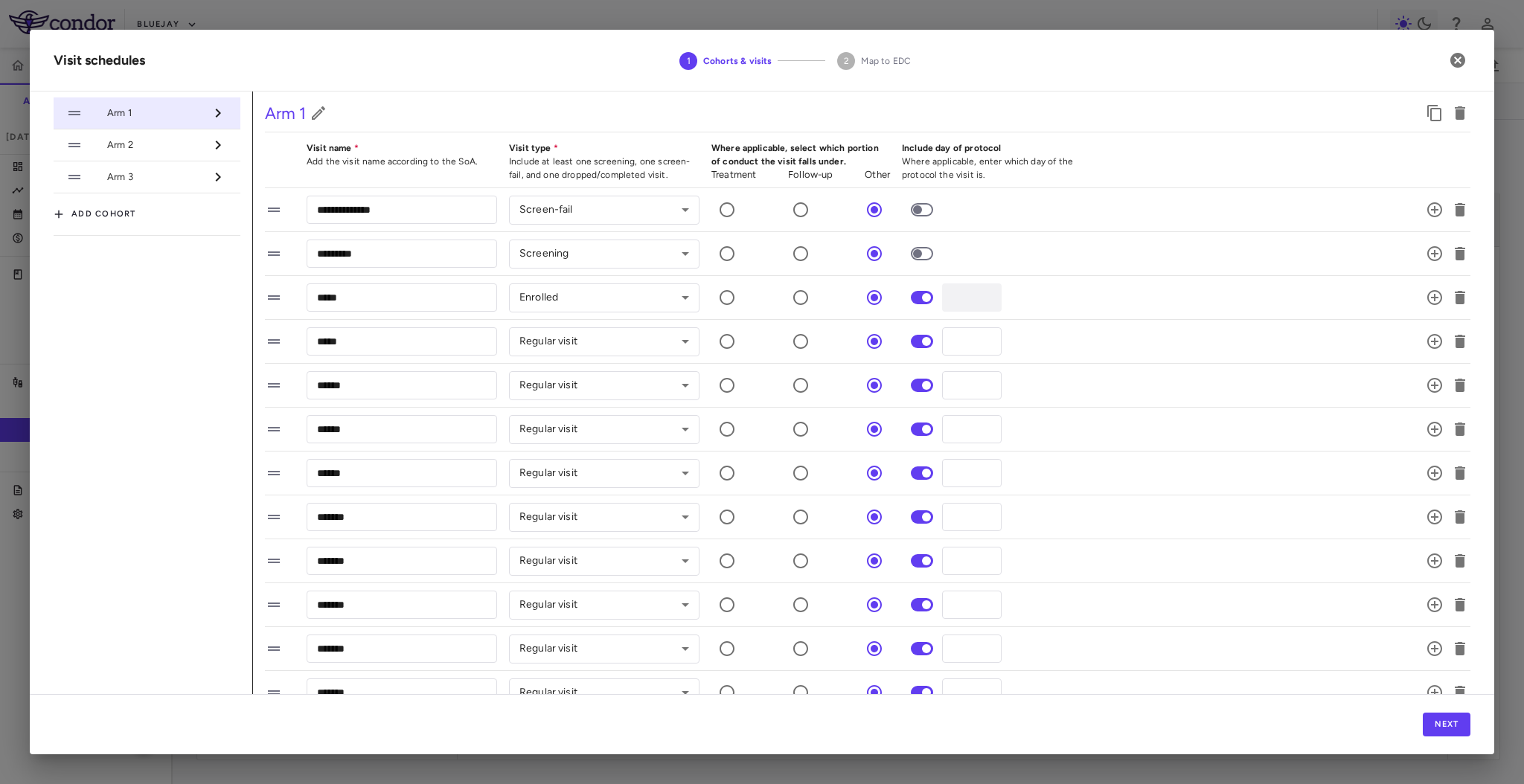
click at [128, 146] on span "Arm 2" at bounding box center [156, 145] width 98 height 13
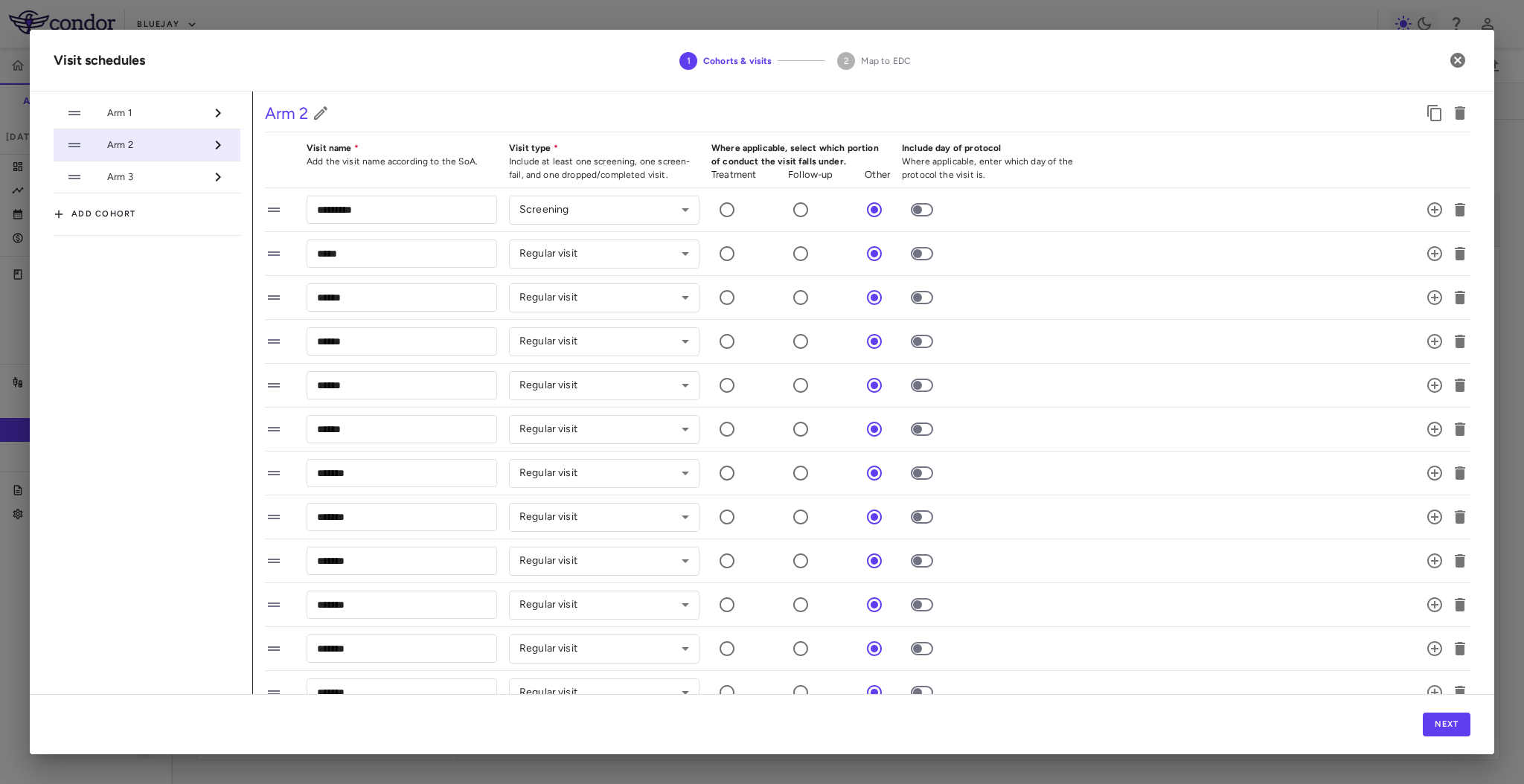
click at [125, 178] on span "Arm 3" at bounding box center [156, 177] width 98 height 13
click at [1454, 64] on icon "button" at bounding box center [1457, 59] width 15 height 15
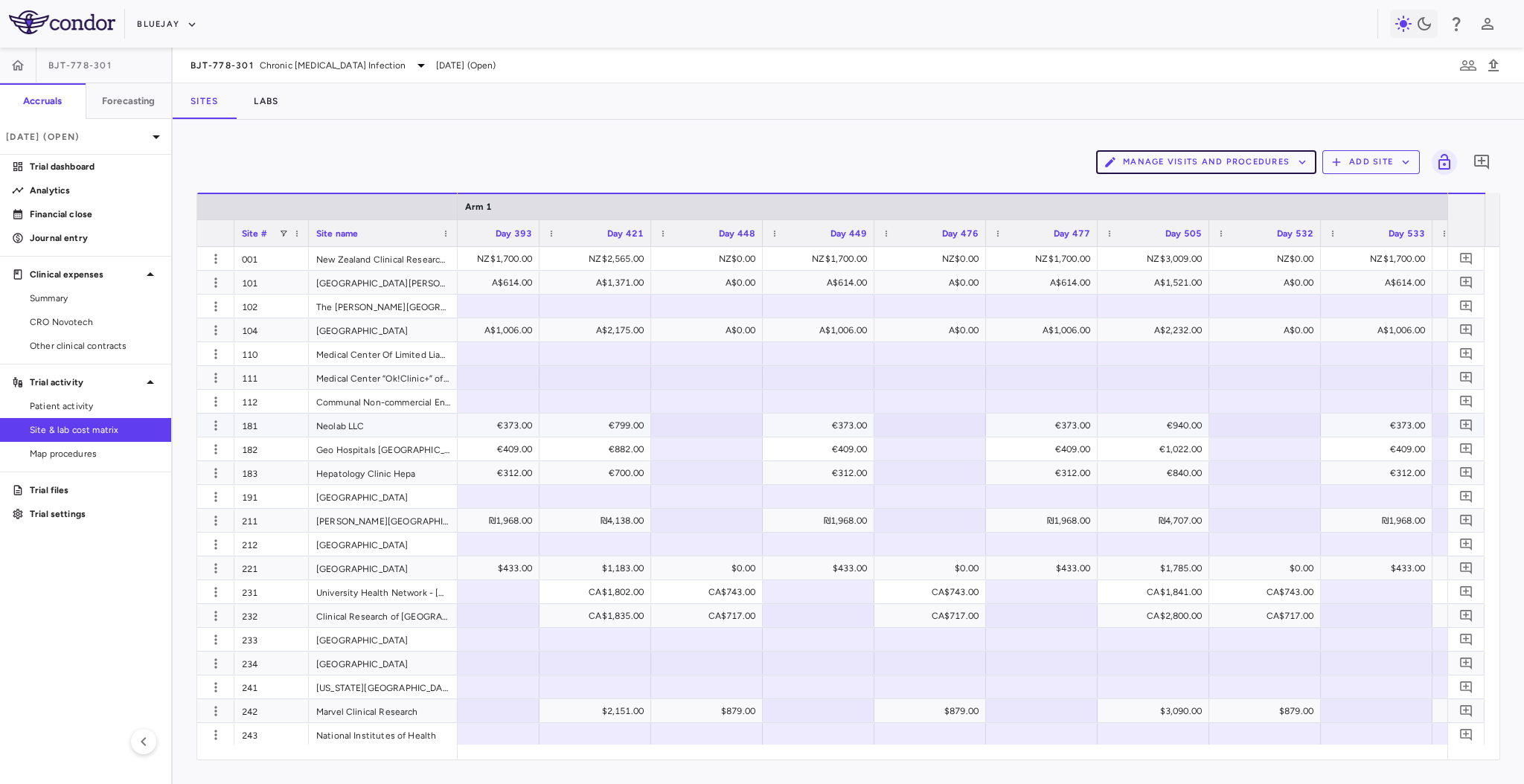
scroll to position [0, 3731]
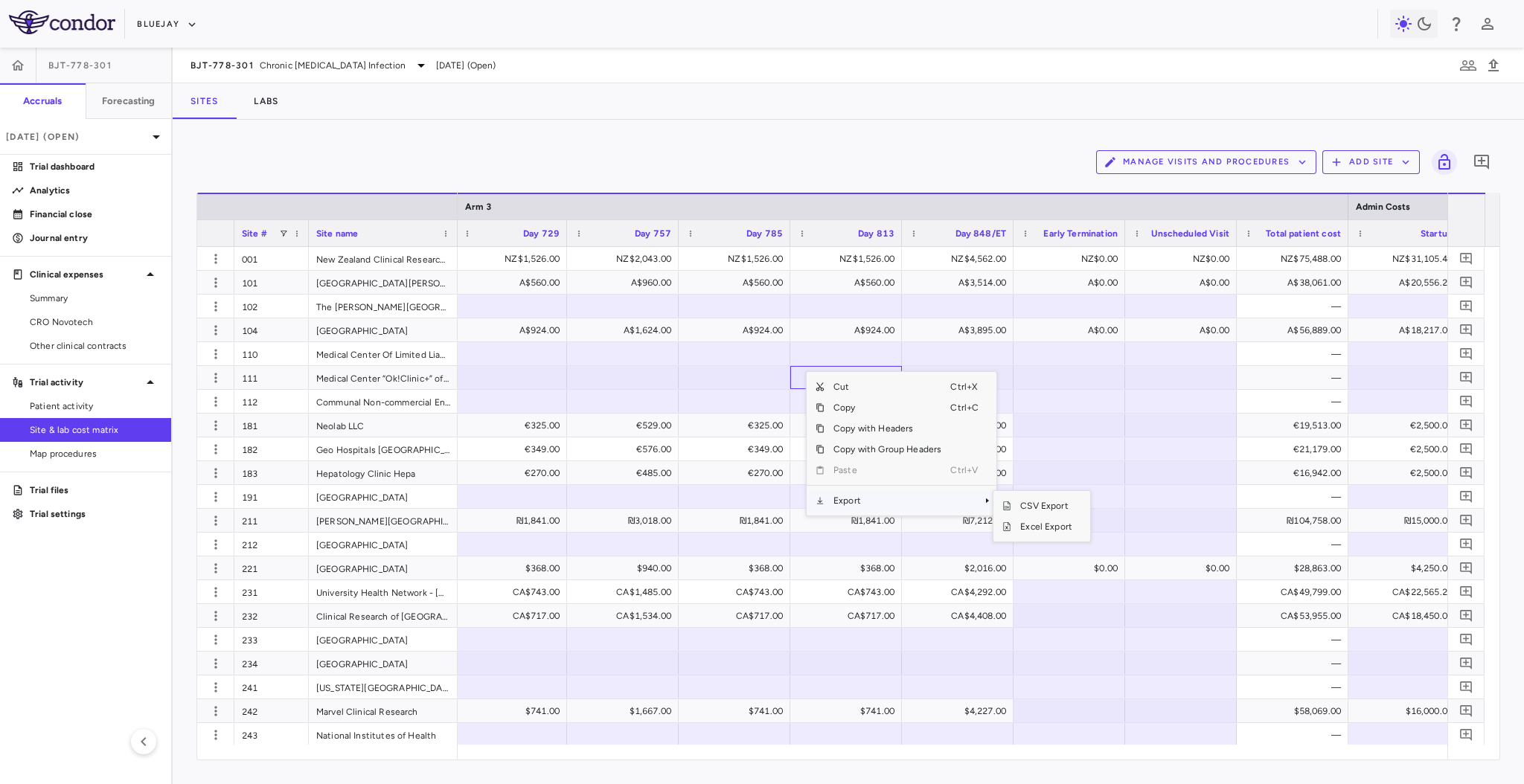
click at [851, 503] on span "Export" at bounding box center [887, 500] width 126 height 21
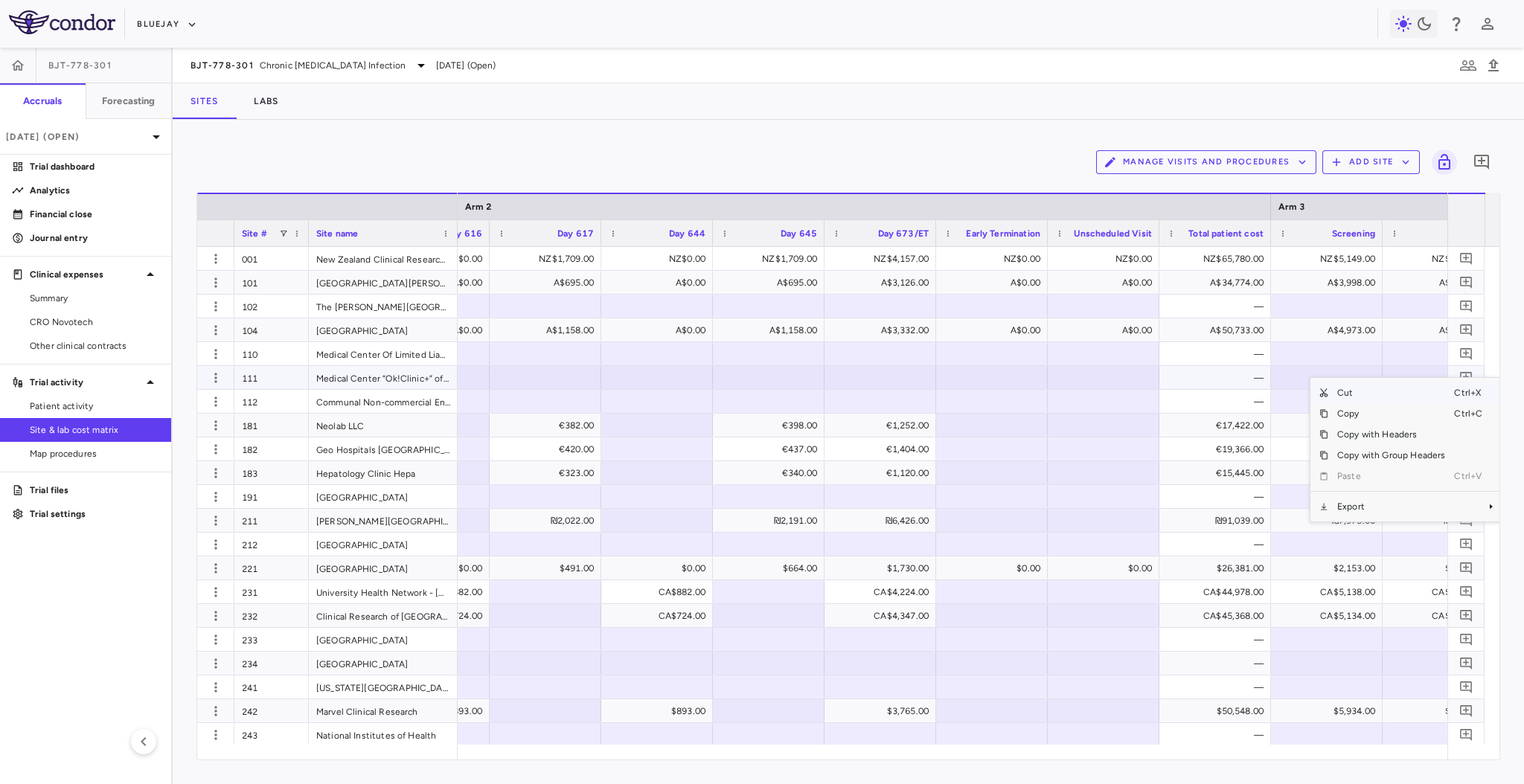
click at [640, 384] on div at bounding box center [658, 378] width 97 height 22
click at [570, 346] on div at bounding box center [546, 354] width 97 height 22
click at [217, 329] on icon "button" at bounding box center [215, 329] width 2 height 9
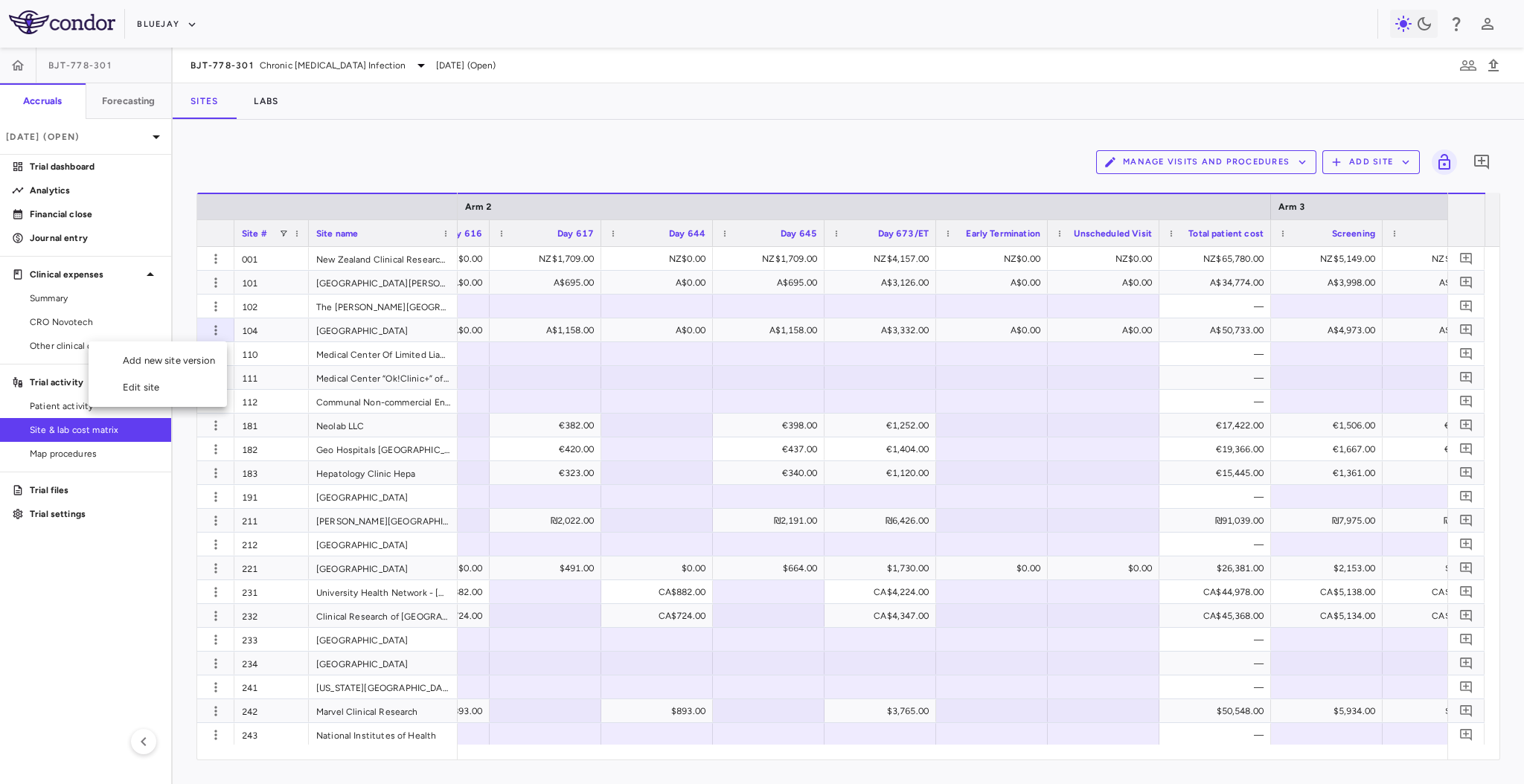
click at [658, 387] on div at bounding box center [762, 392] width 1524 height 784
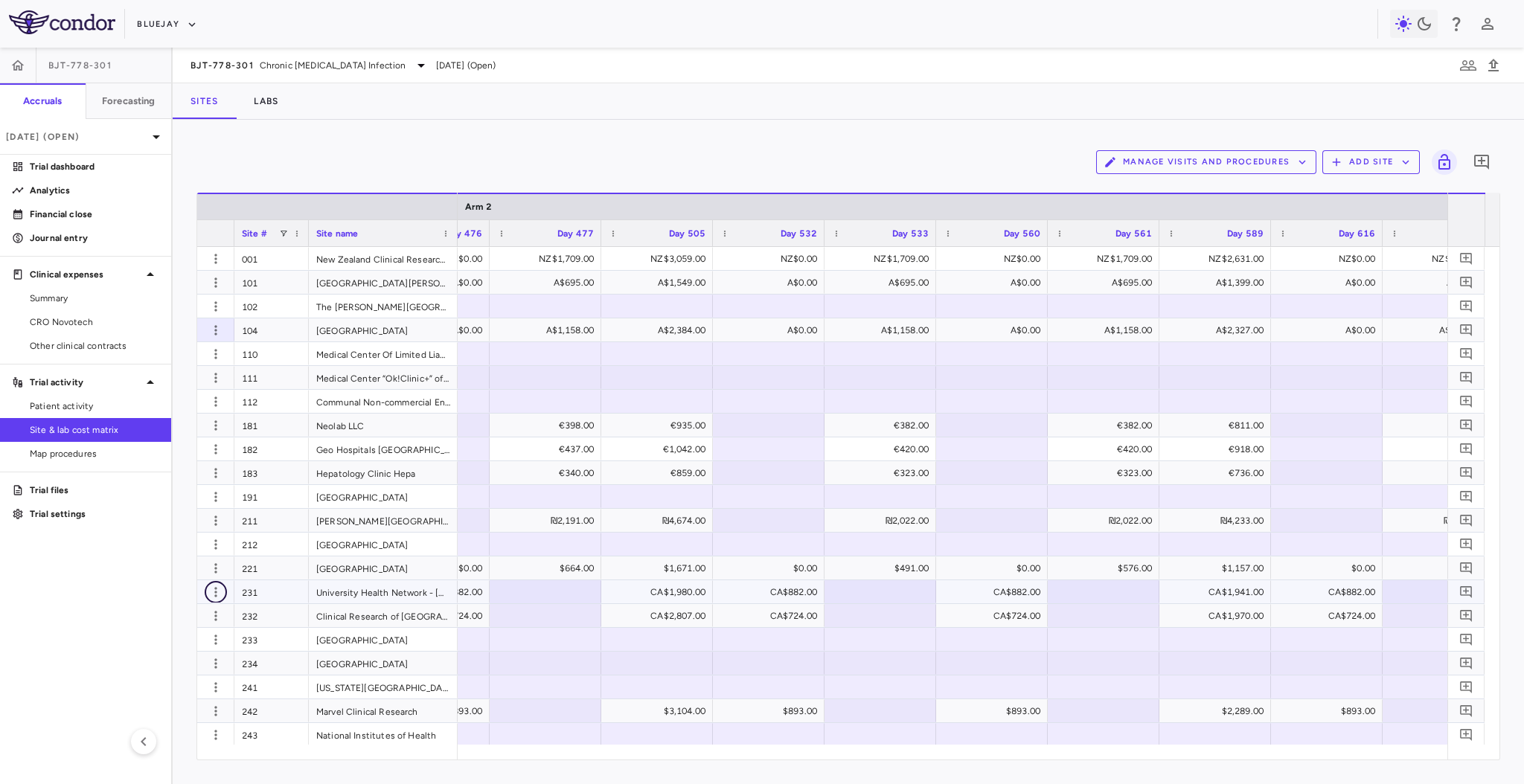
click at [209, 588] on icon "button" at bounding box center [215, 592] width 15 height 15
click at [165, 643] on div "Edit site" at bounding box center [157, 649] width 139 height 27
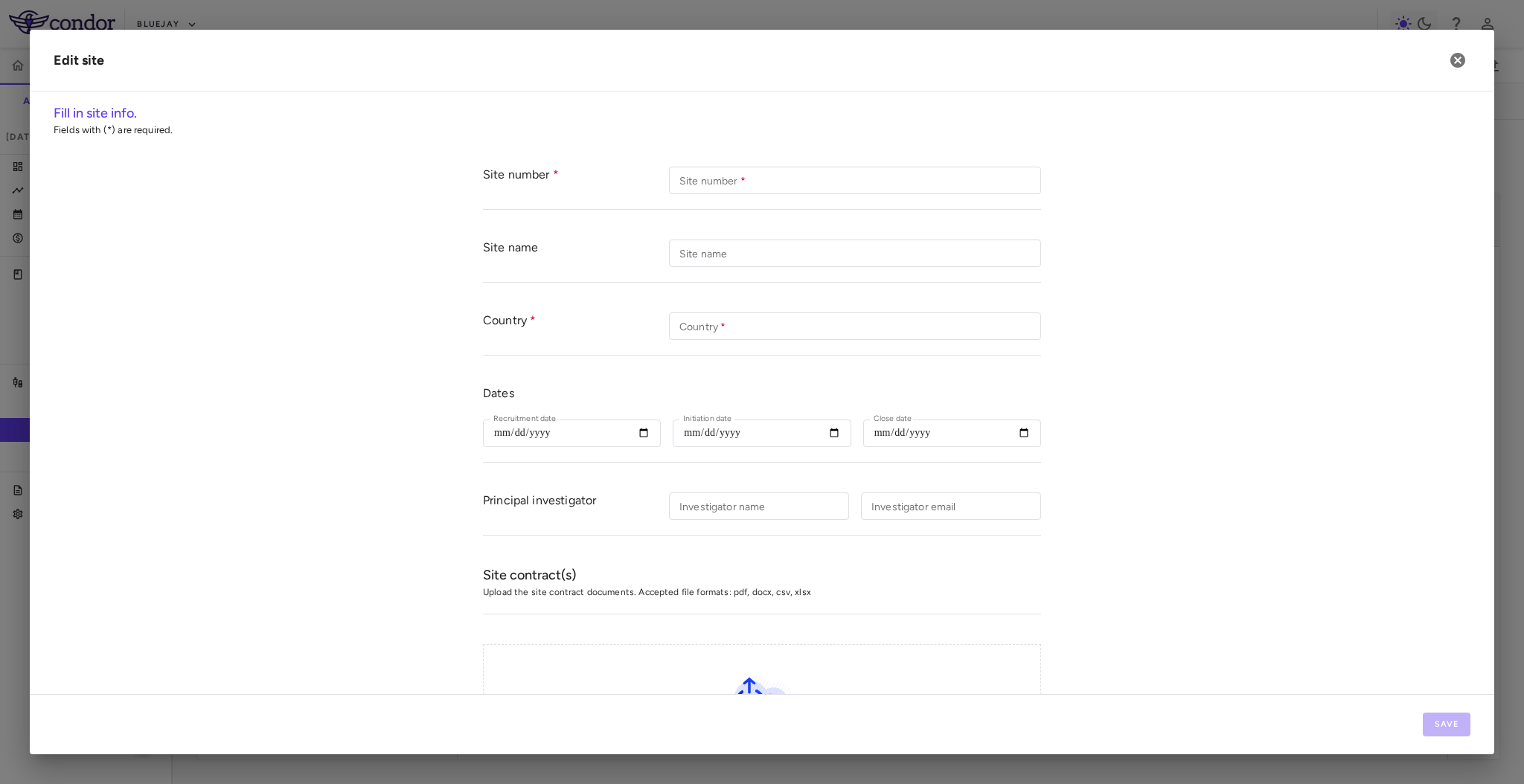
type input "***"
type input "**********"
type input "******"
type input "**********"
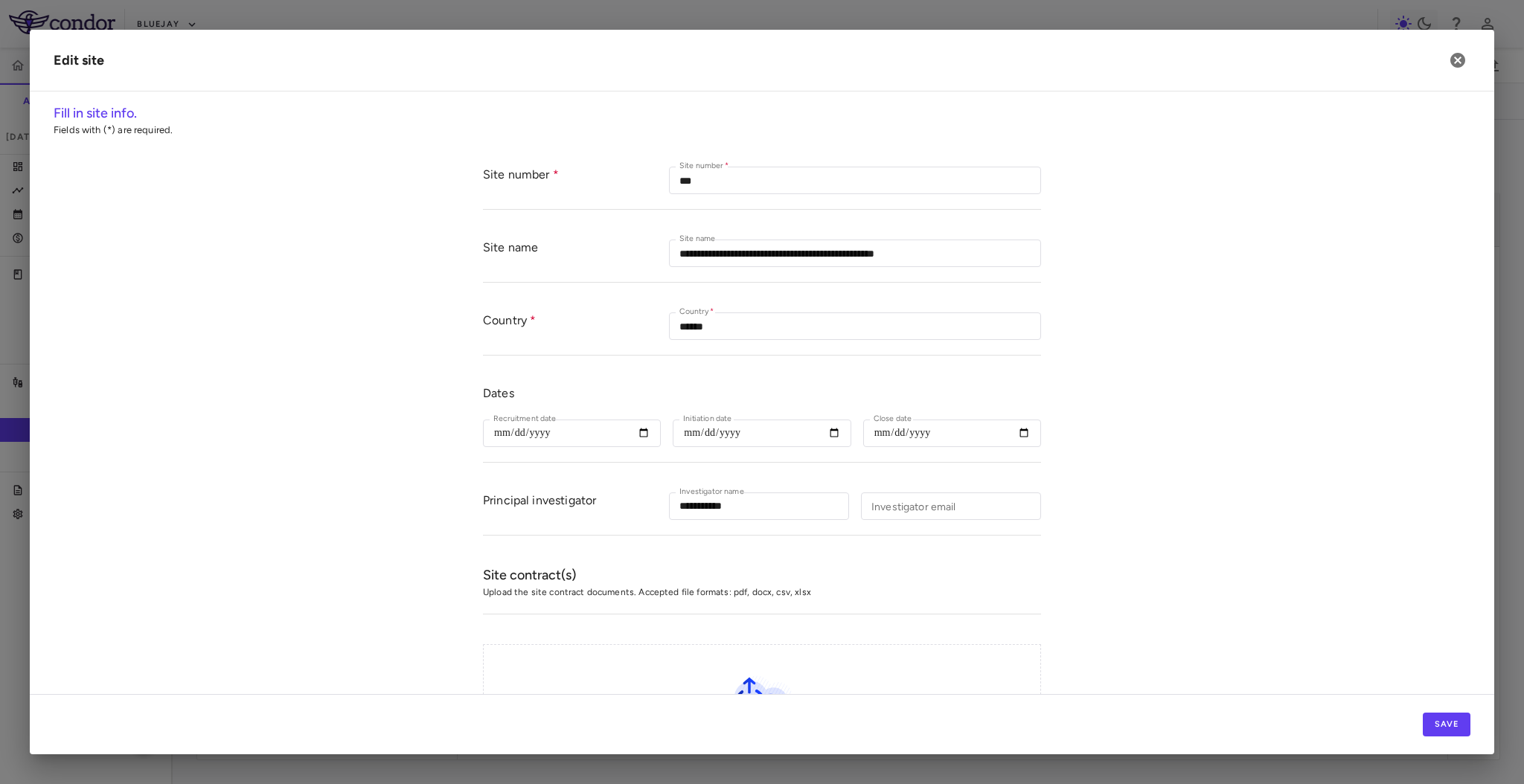
scroll to position [192, 0]
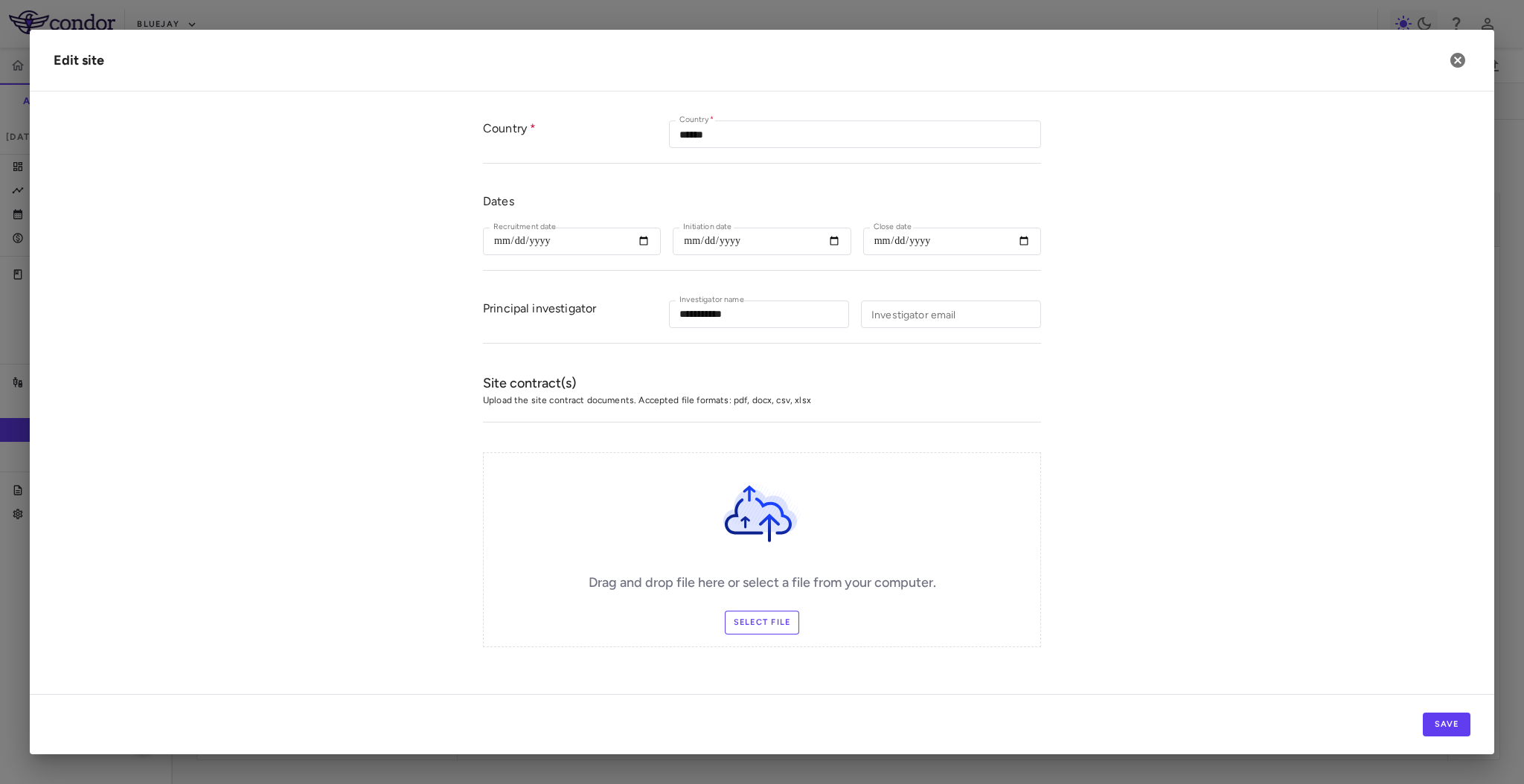
click at [765, 622] on label "Select file" at bounding box center [762, 622] width 75 height 23
click at [0, 0] on input "Select file" at bounding box center [0, 0] width 0 height 0
click at [1133, 425] on form "**********" at bounding box center [762, 311] width 1417 height 702
click at [1458, 65] on icon "button" at bounding box center [1457, 59] width 15 height 15
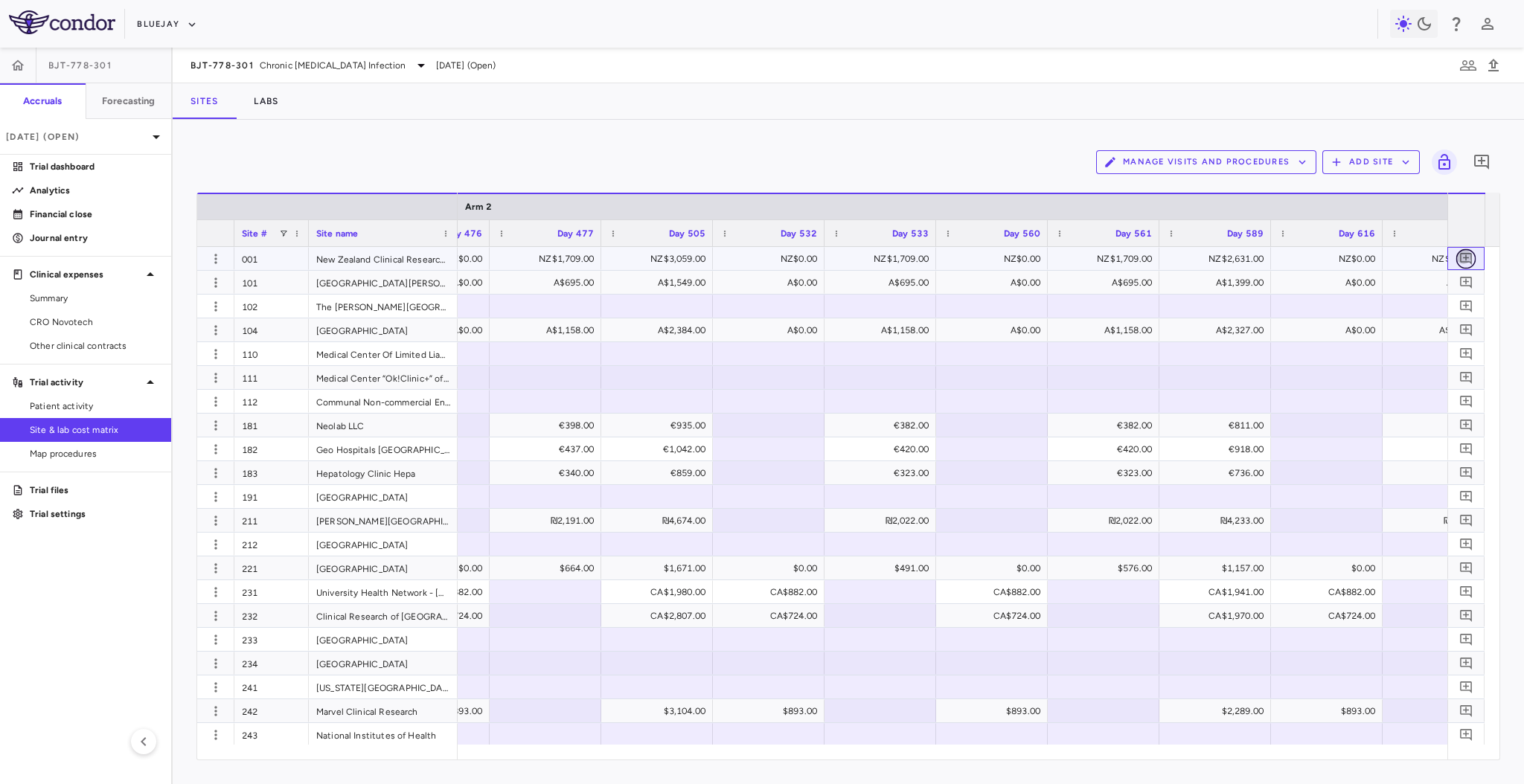
click at [1472, 260] on icon "Add comment" at bounding box center [1466, 258] width 14 height 14
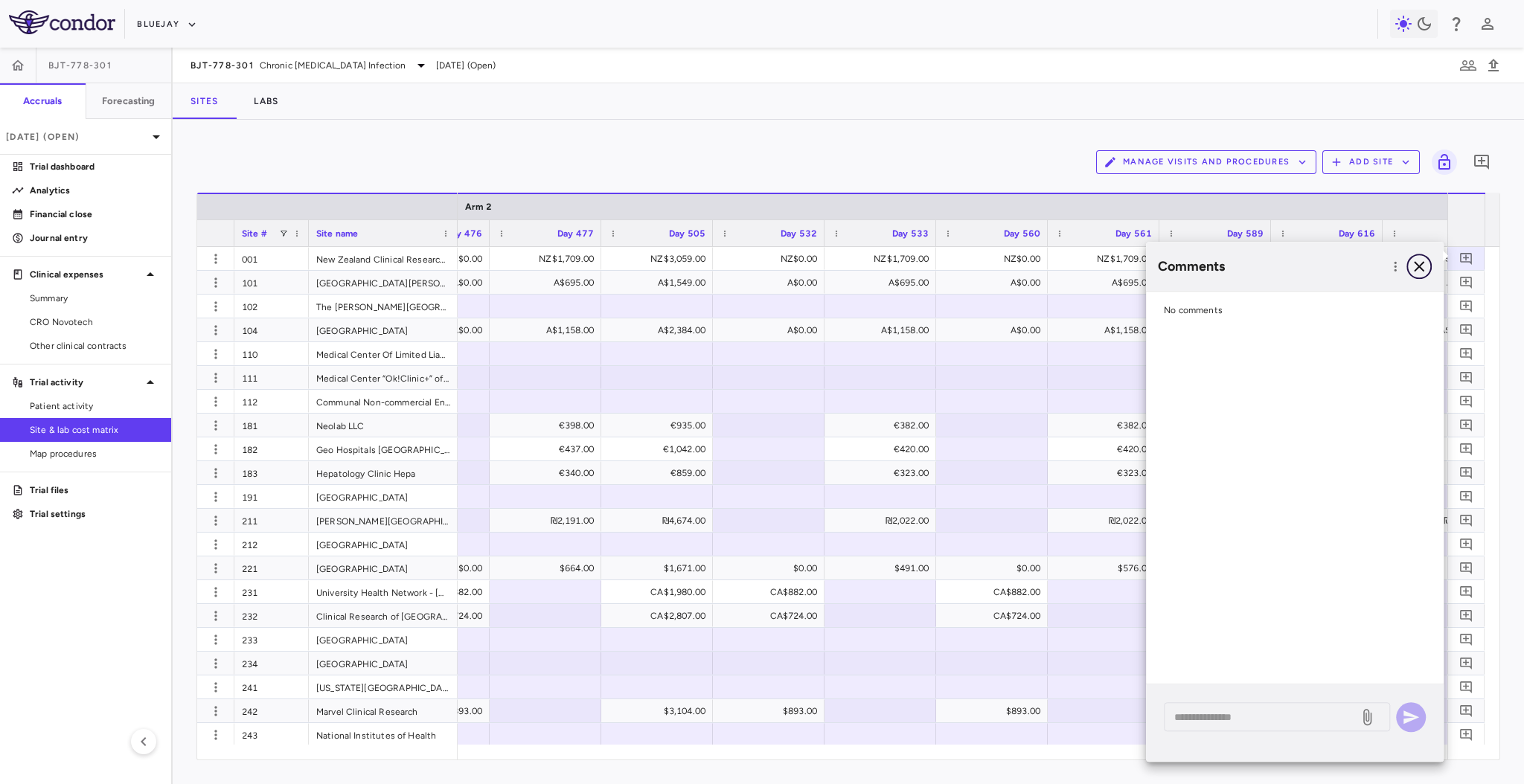
click at [1424, 268] on icon "button" at bounding box center [1418, 266] width 18 height 18
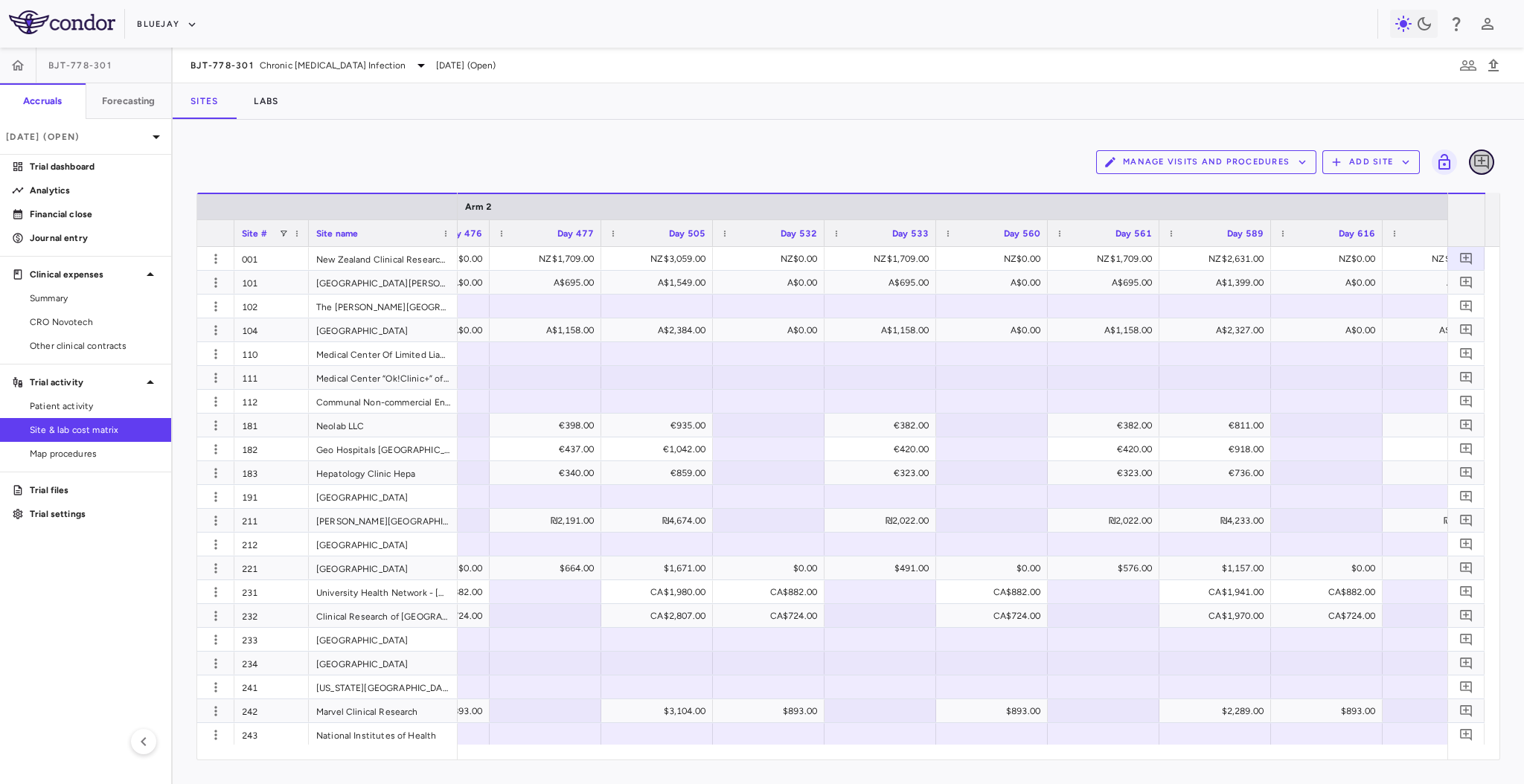
click at [1485, 155] on icon "Add comment" at bounding box center [1481, 162] width 15 height 15
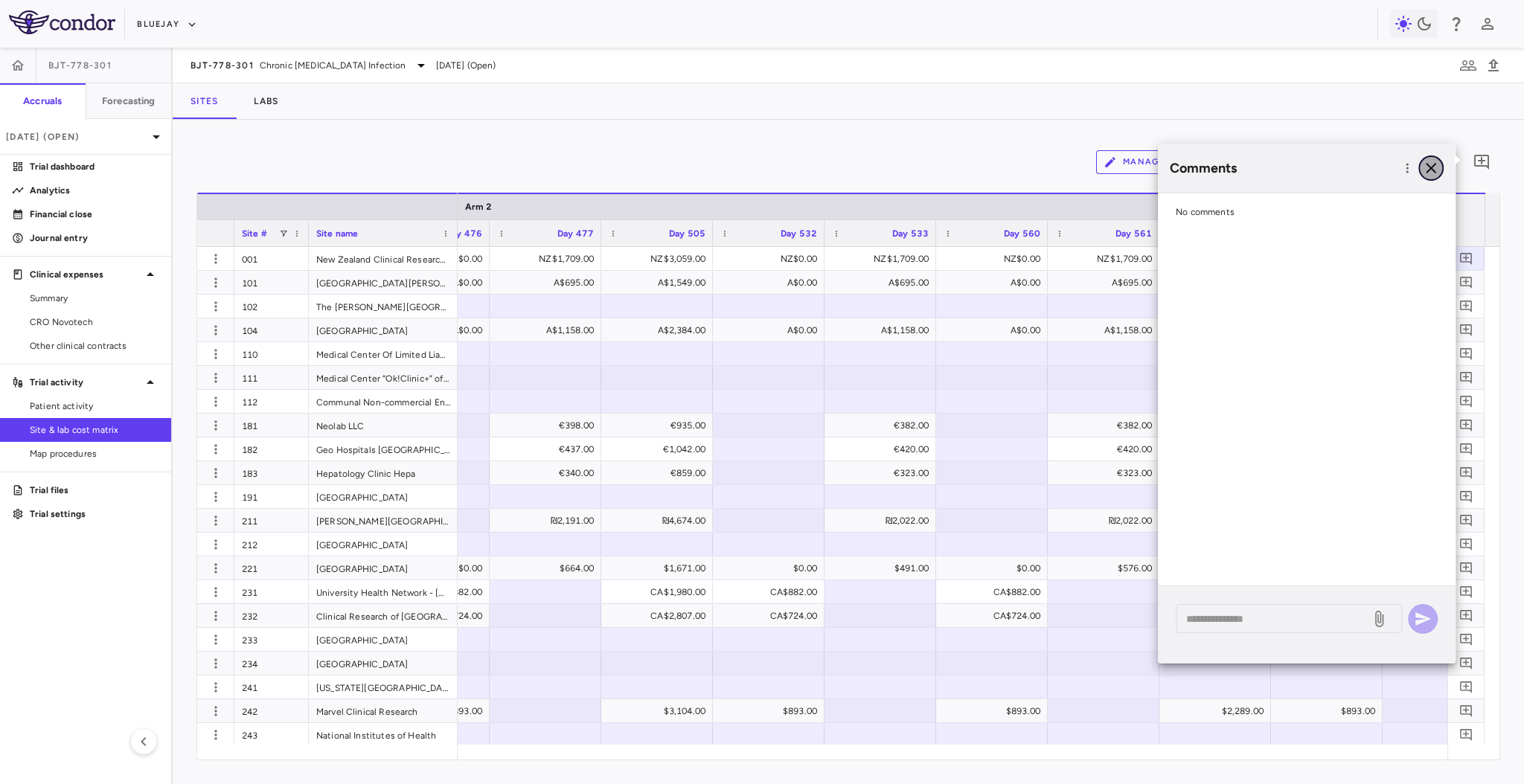
click at [1436, 171] on icon "button" at bounding box center [1431, 167] width 18 height 18
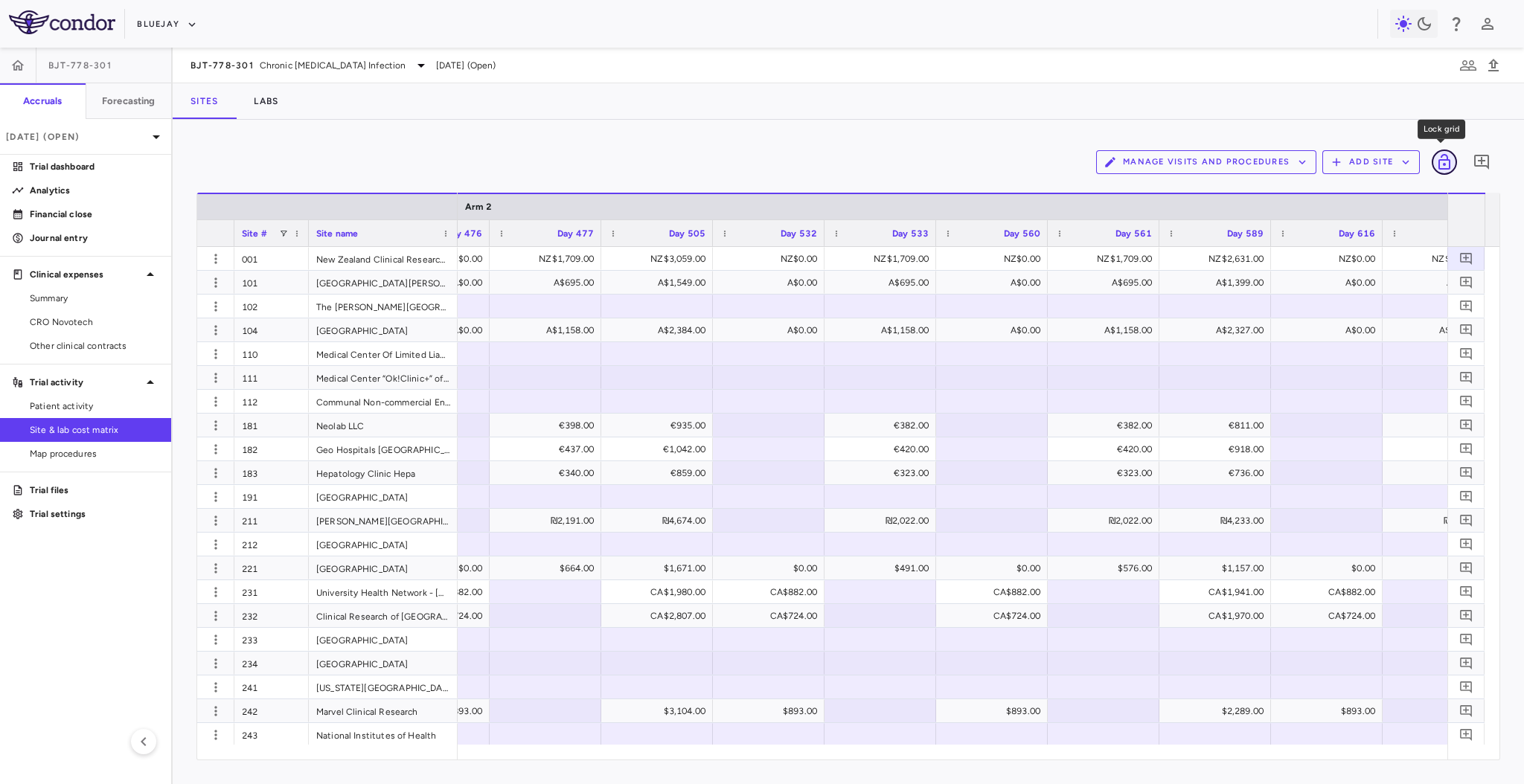
click at [1448, 166] on icon "Lock grid" at bounding box center [1444, 162] width 18 height 18
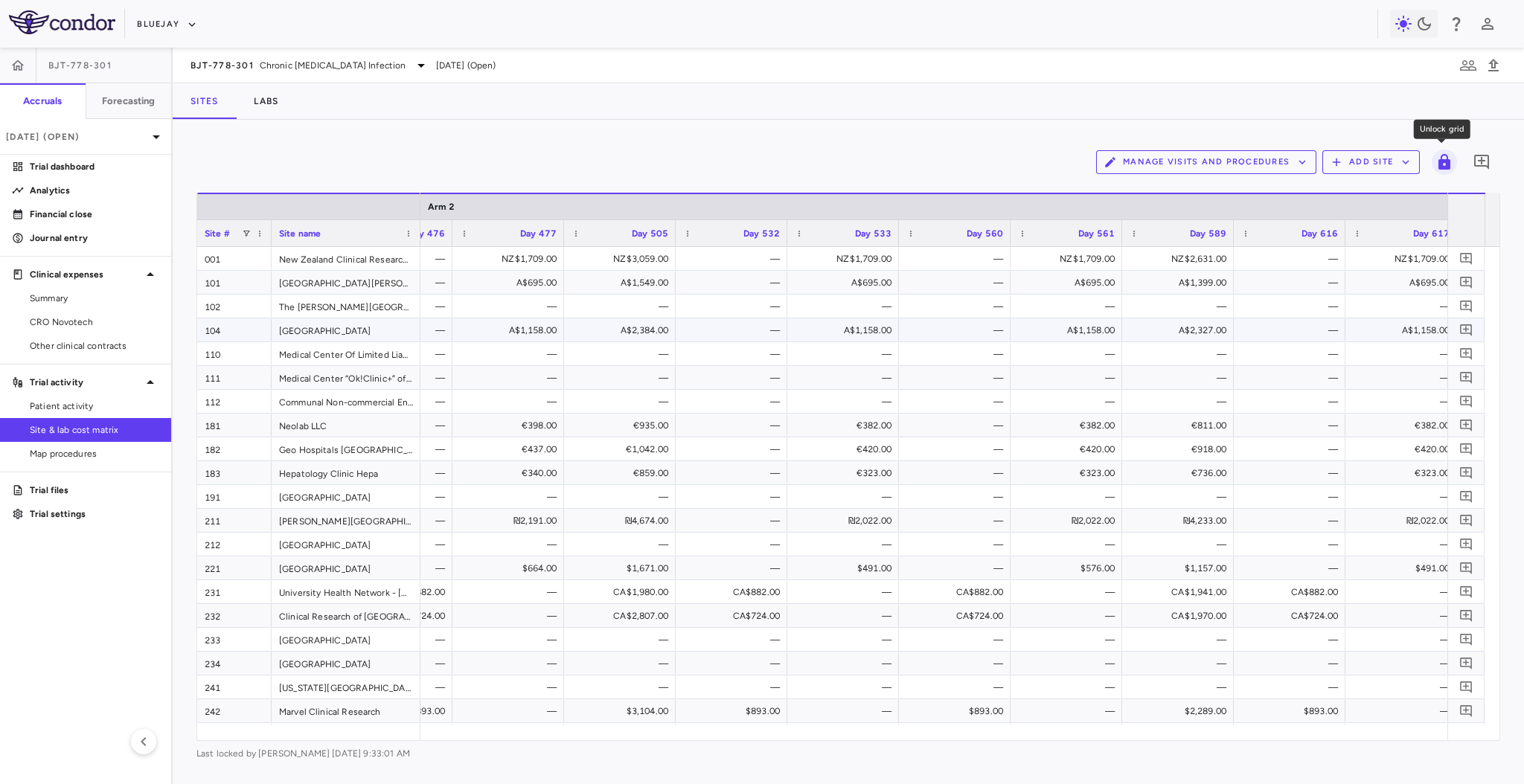
click at [1032, 334] on div "A$1,158.00" at bounding box center [1069, 330] width 91 height 23
click at [939, 354] on div "—" at bounding box center [957, 354] width 91 height 23
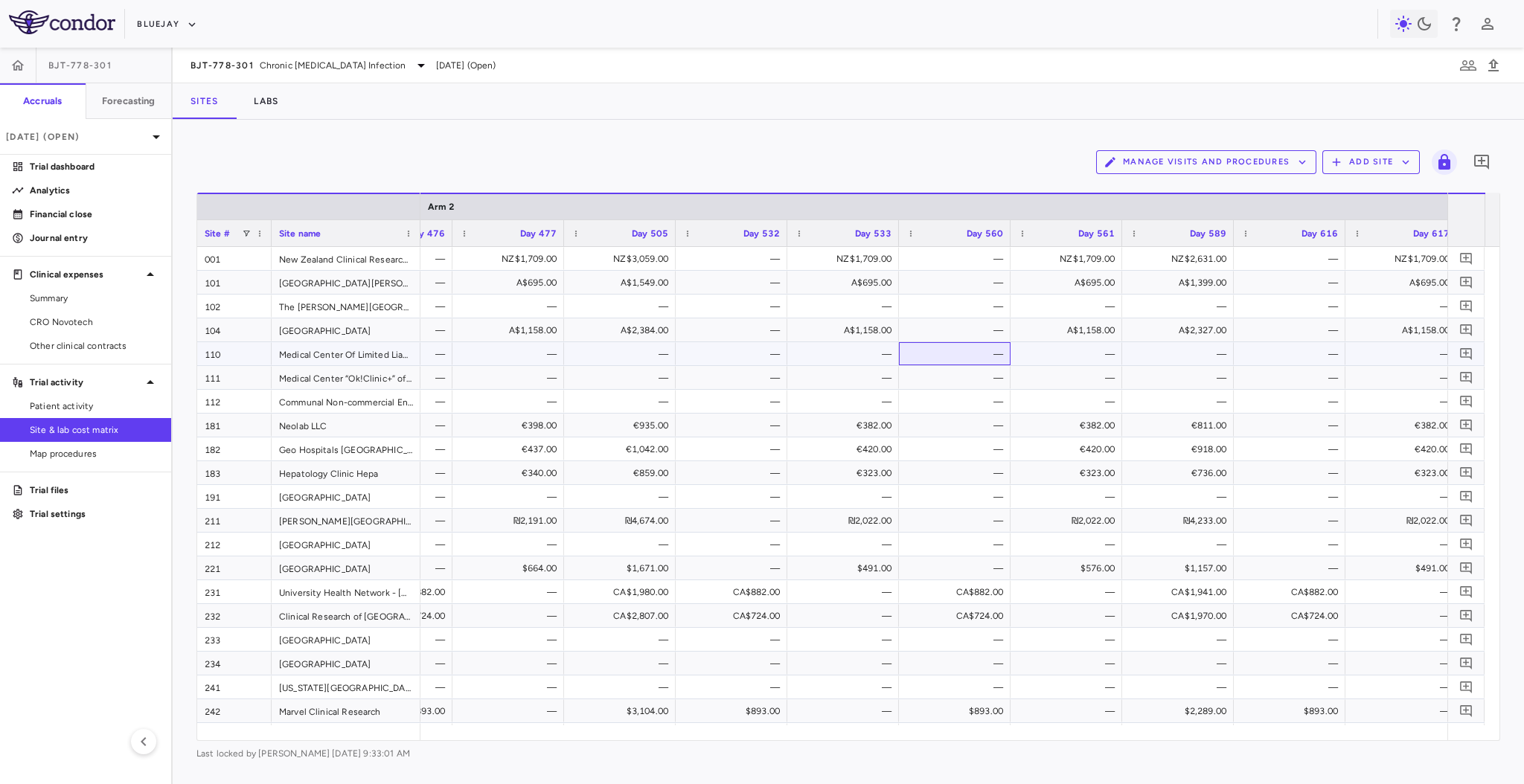
click at [939, 354] on div "—" at bounding box center [957, 354] width 91 height 23
click at [846, 367] on div "—" at bounding box center [846, 378] width 91 height 23
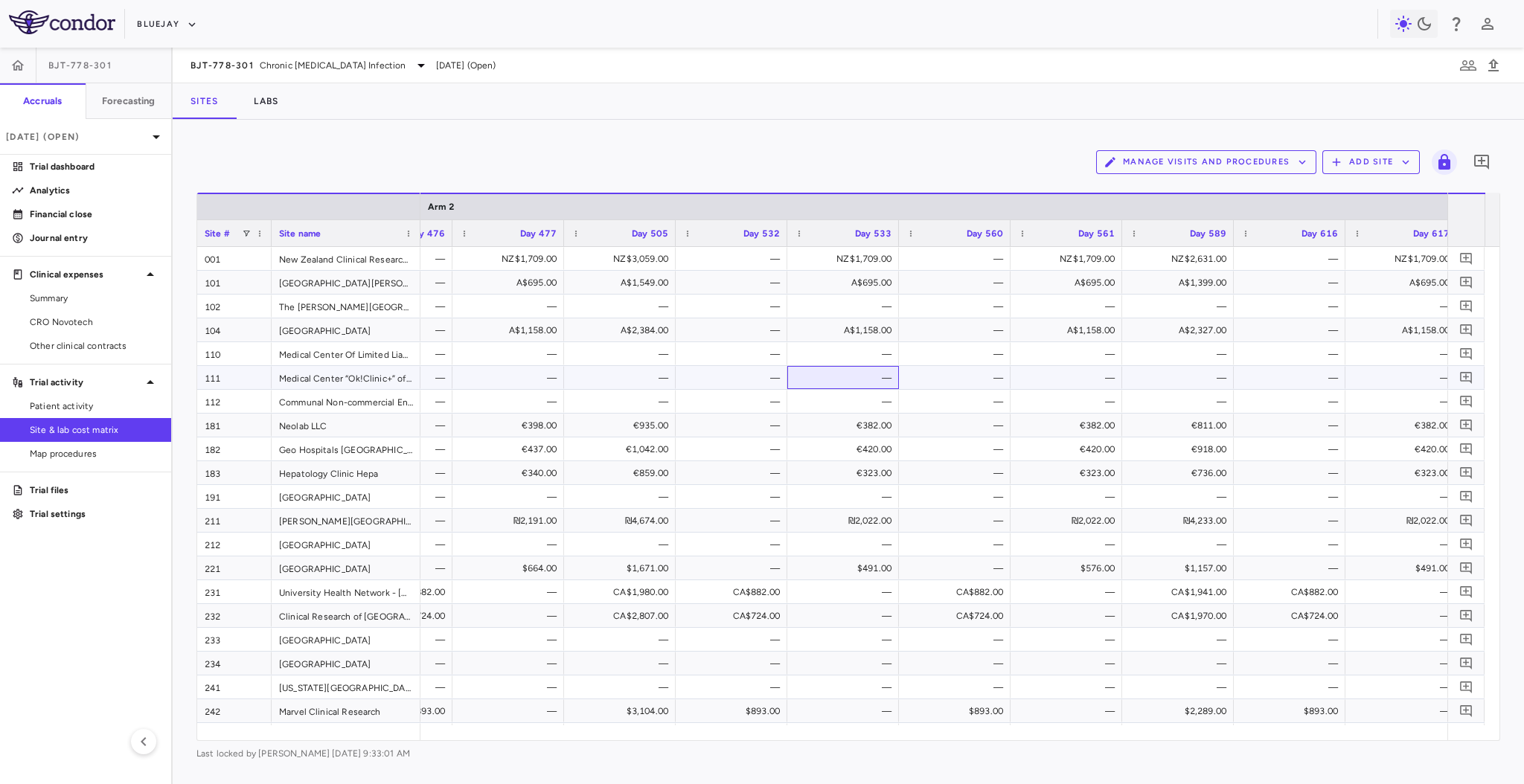
click at [846, 367] on div "—" at bounding box center [846, 378] width 91 height 23
click at [735, 429] on div "—" at bounding box center [734, 426] width 91 height 23
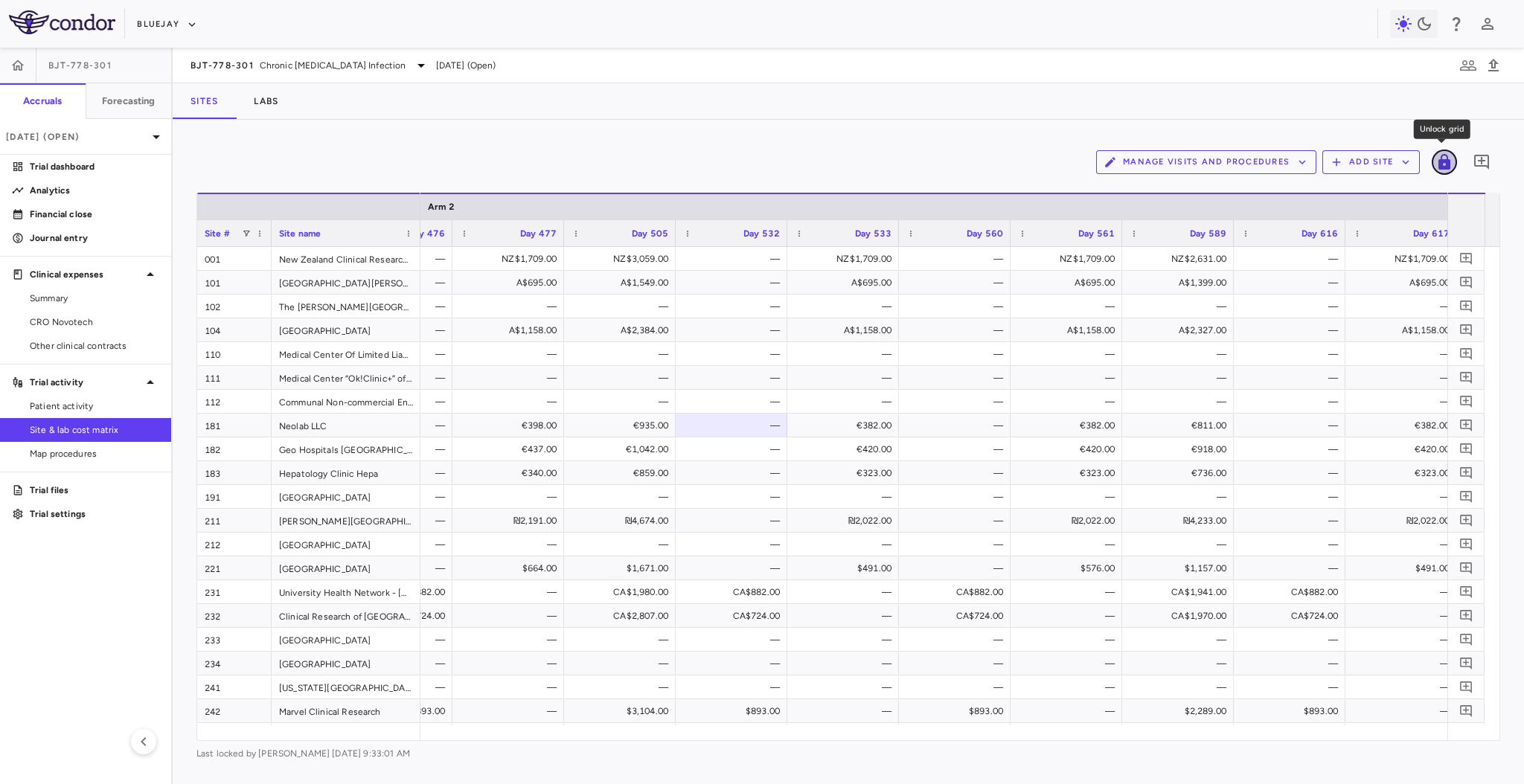
click at [1447, 167] on icon "Unlock grid" at bounding box center [1444, 162] width 12 height 16
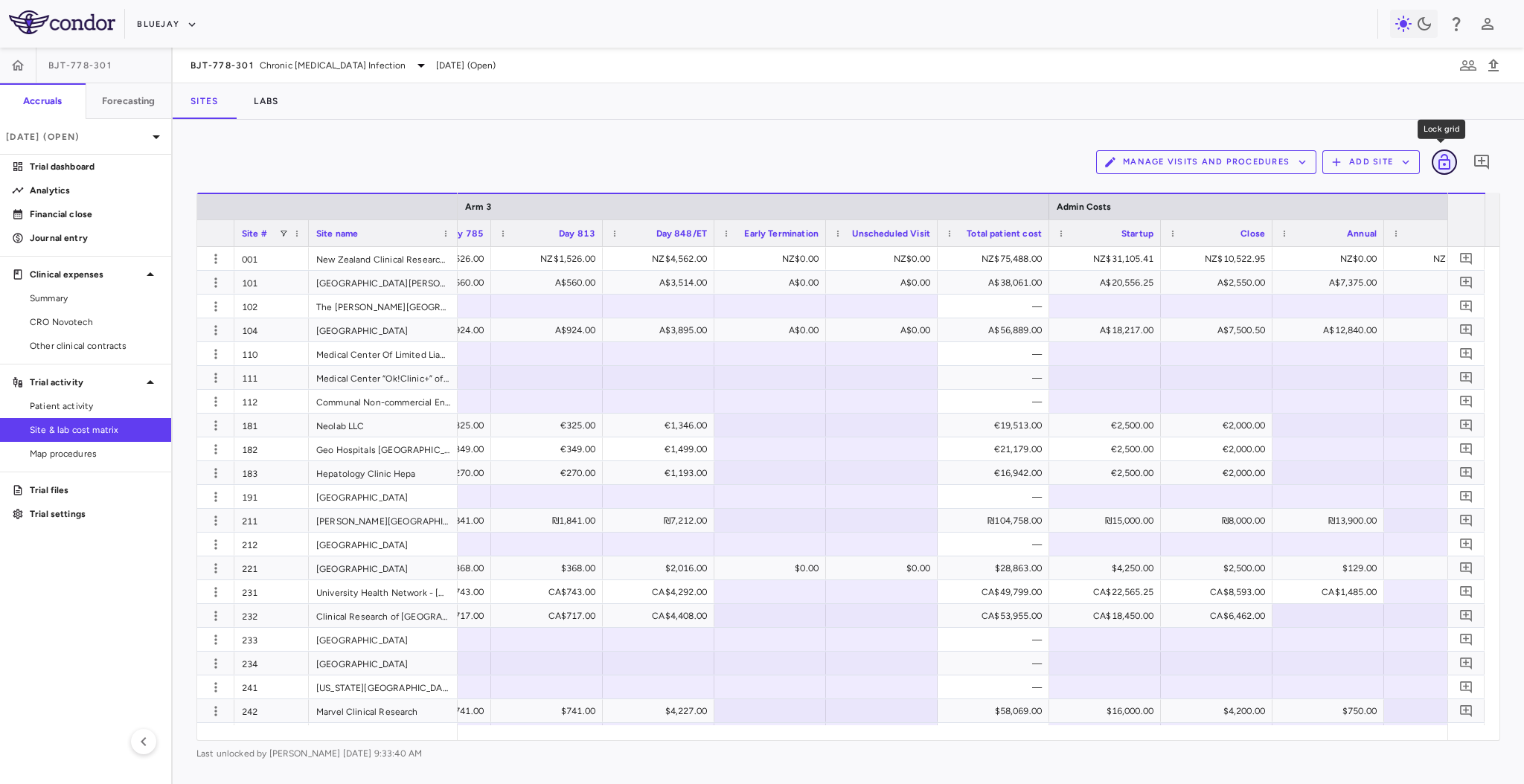
scroll to position [0, 13536]
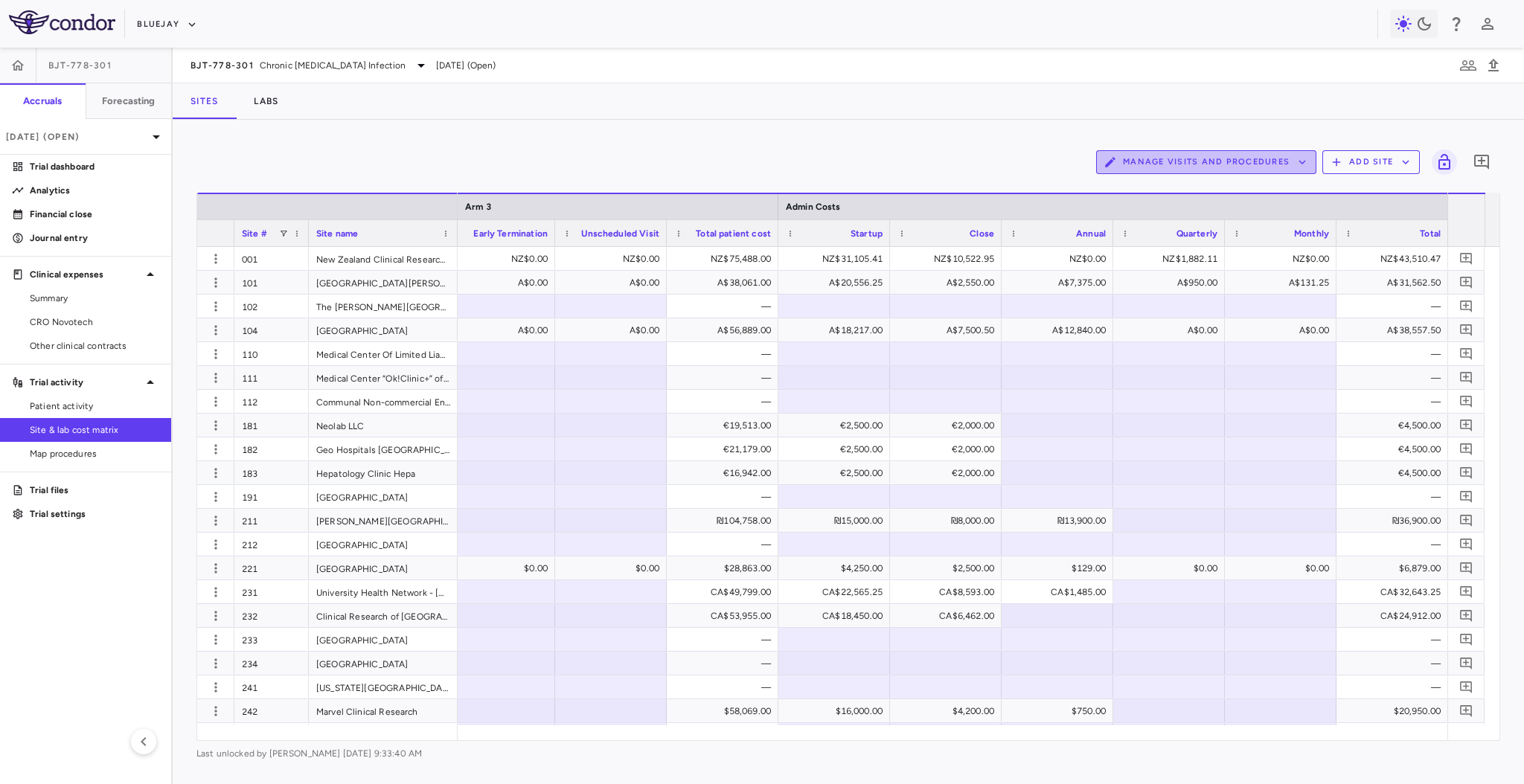
click at [1288, 158] on button "Manage Visits and Procedures" at bounding box center [1205, 162] width 220 height 23
click at [1162, 218] on li "Manage Procedure Categories" at bounding box center [1190, 214] width 158 height 23
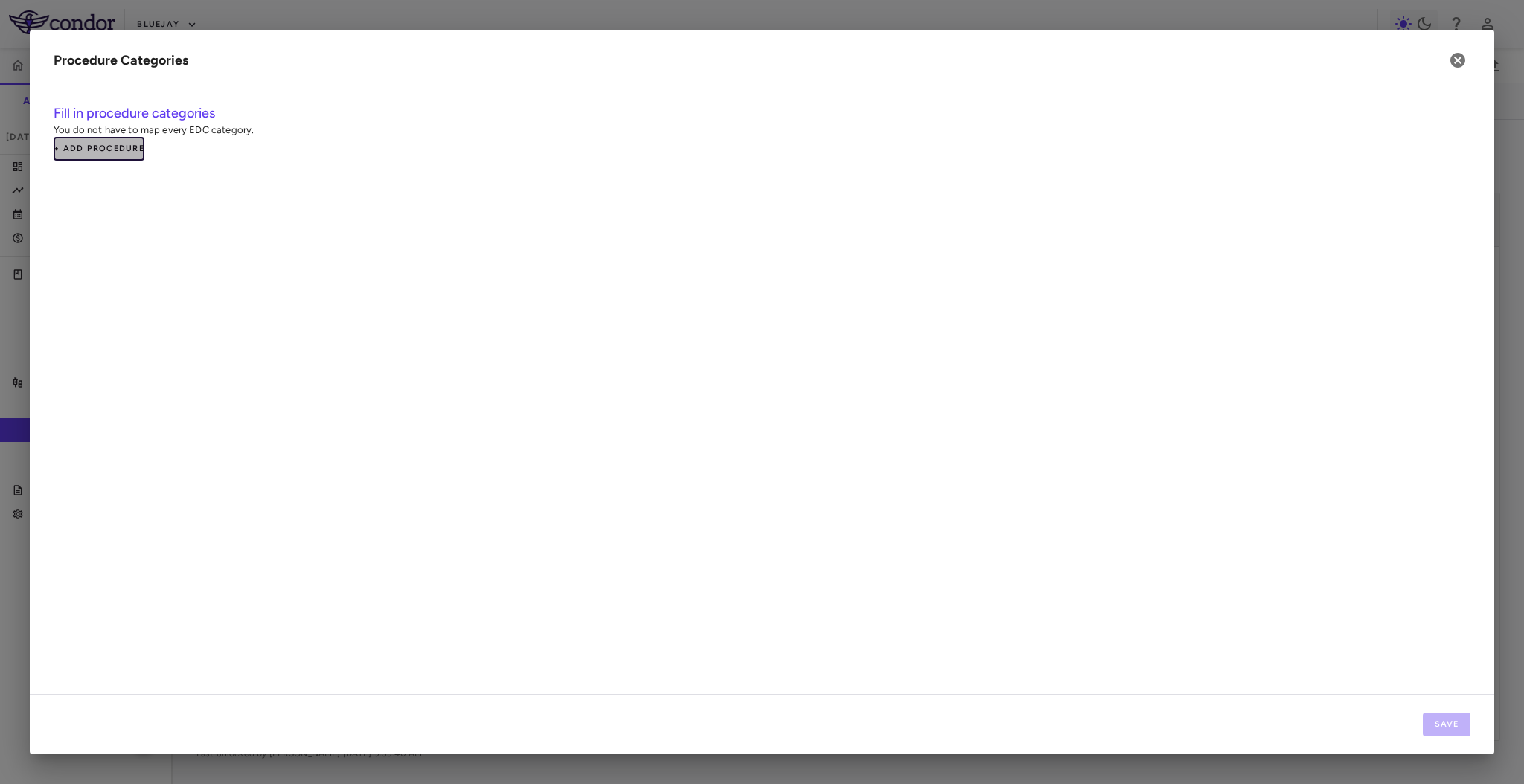
click at [121, 149] on button "+ Add Procedure" at bounding box center [99, 149] width 91 height 23
click at [121, 160] on input "Procedure category name" at bounding box center [164, 162] width 223 height 27
click at [387, 173] on div "EDC procedure name" at bounding box center [400, 162] width 223 height 27
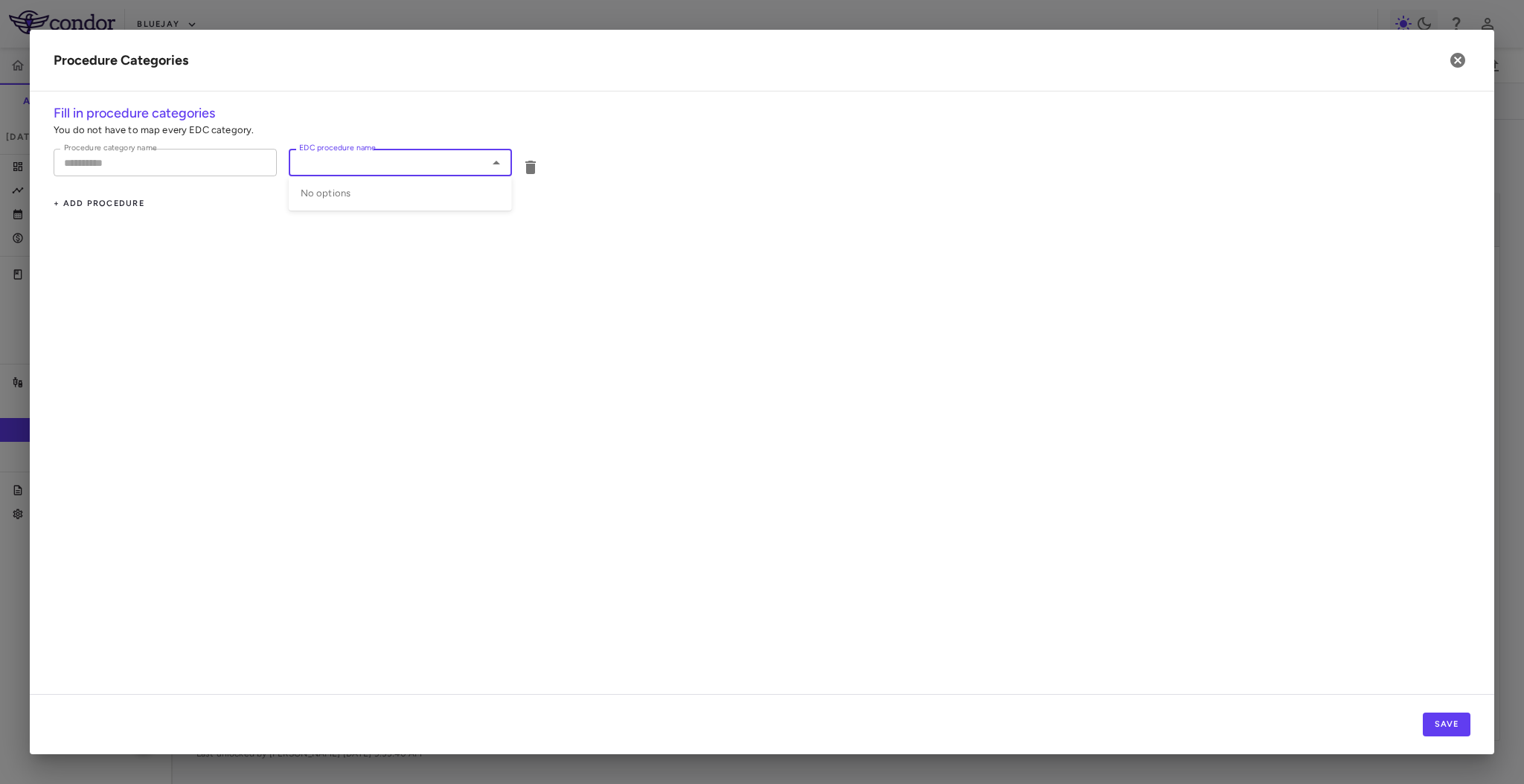
click at [161, 164] on input "Procedure category name" at bounding box center [164, 162] width 223 height 27
click at [362, 158] on input "EDC procedure name" at bounding box center [388, 163] width 189 height 19
click at [211, 164] on input "Procedure category name" at bounding box center [164, 162] width 223 height 27
click at [353, 160] on input "EDC procedure name" at bounding box center [388, 163] width 189 height 19
click at [495, 372] on div "Fill in procedure categories You do not have to map every EDC category. Procedu…" at bounding box center [762, 398] width 1465 height 591
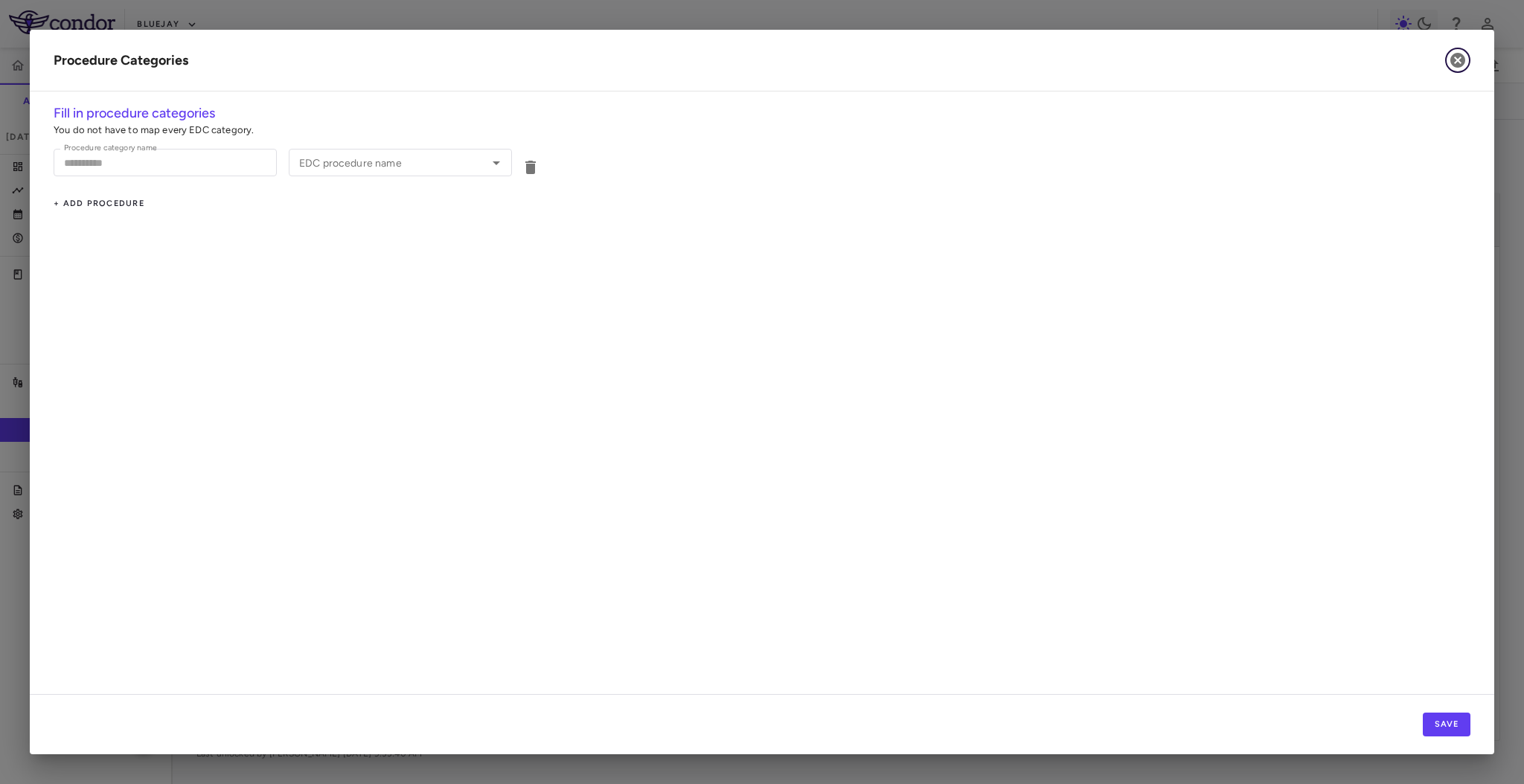
click at [1454, 59] on icon "button" at bounding box center [1457, 59] width 15 height 15
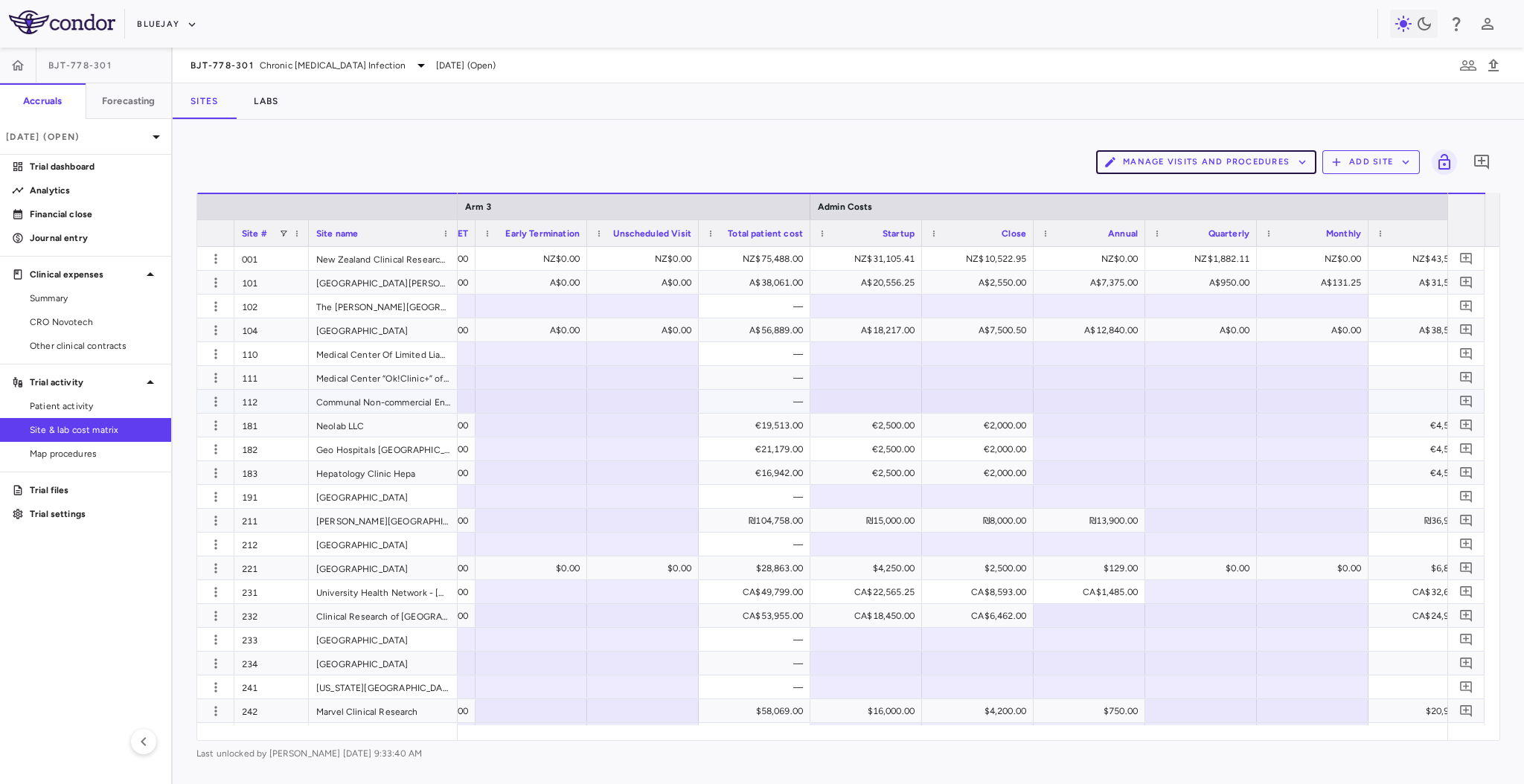
scroll to position [0, 13757]
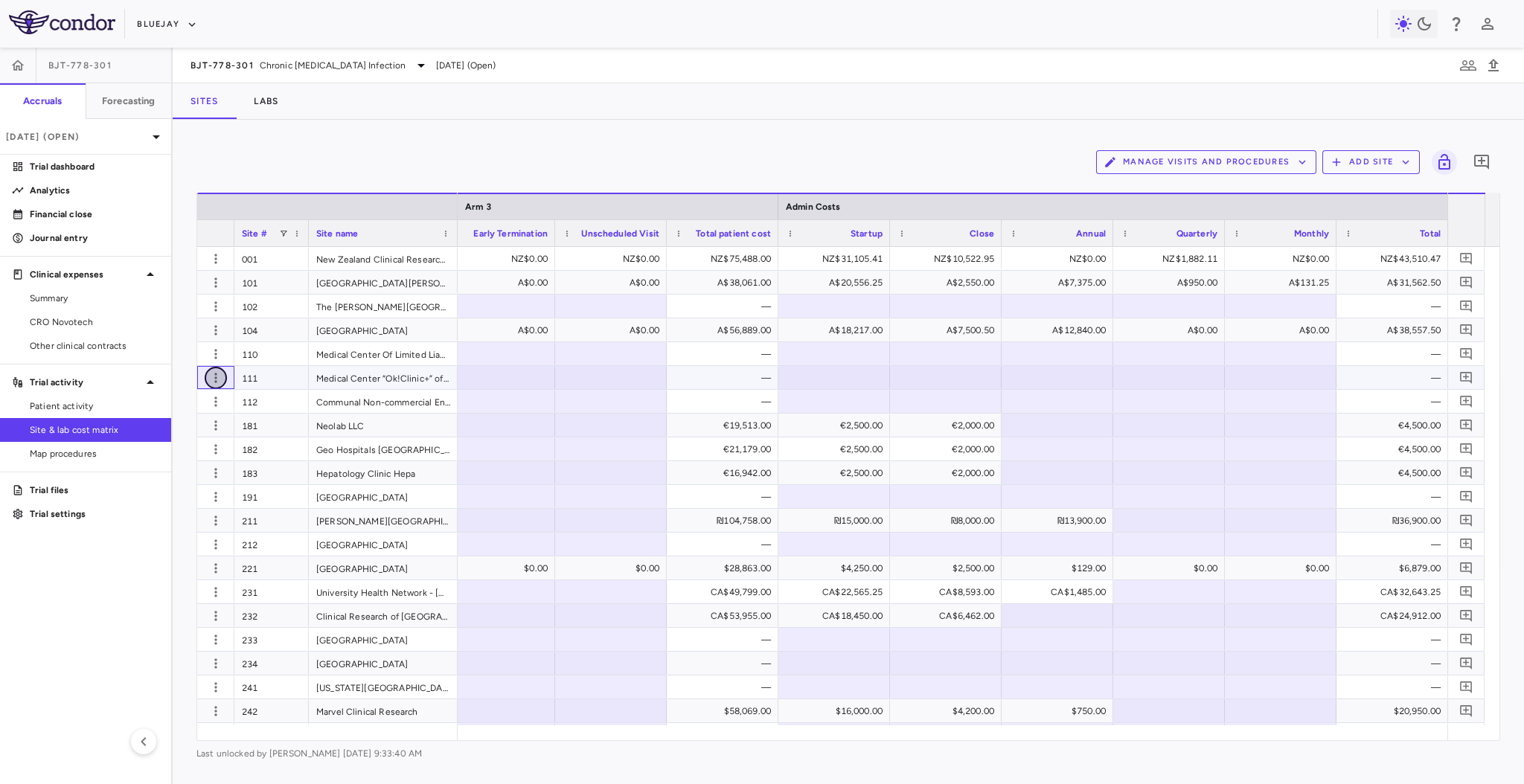
click at [218, 372] on icon "button" at bounding box center [215, 377] width 15 height 15
click at [185, 437] on div "Edit site" at bounding box center [157, 435] width 139 height 27
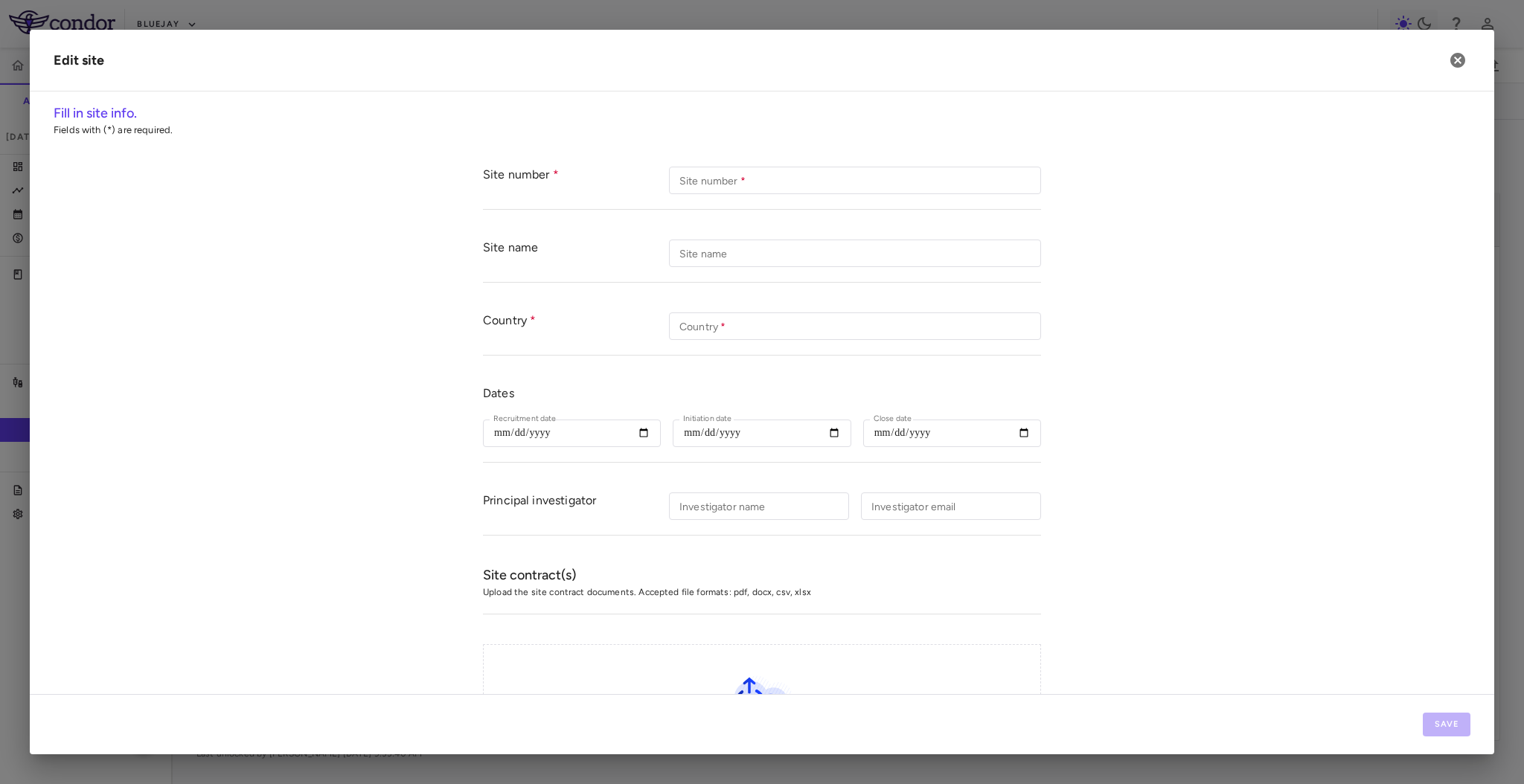
type input "***"
type input "**********"
type input "*******"
type input "**********"
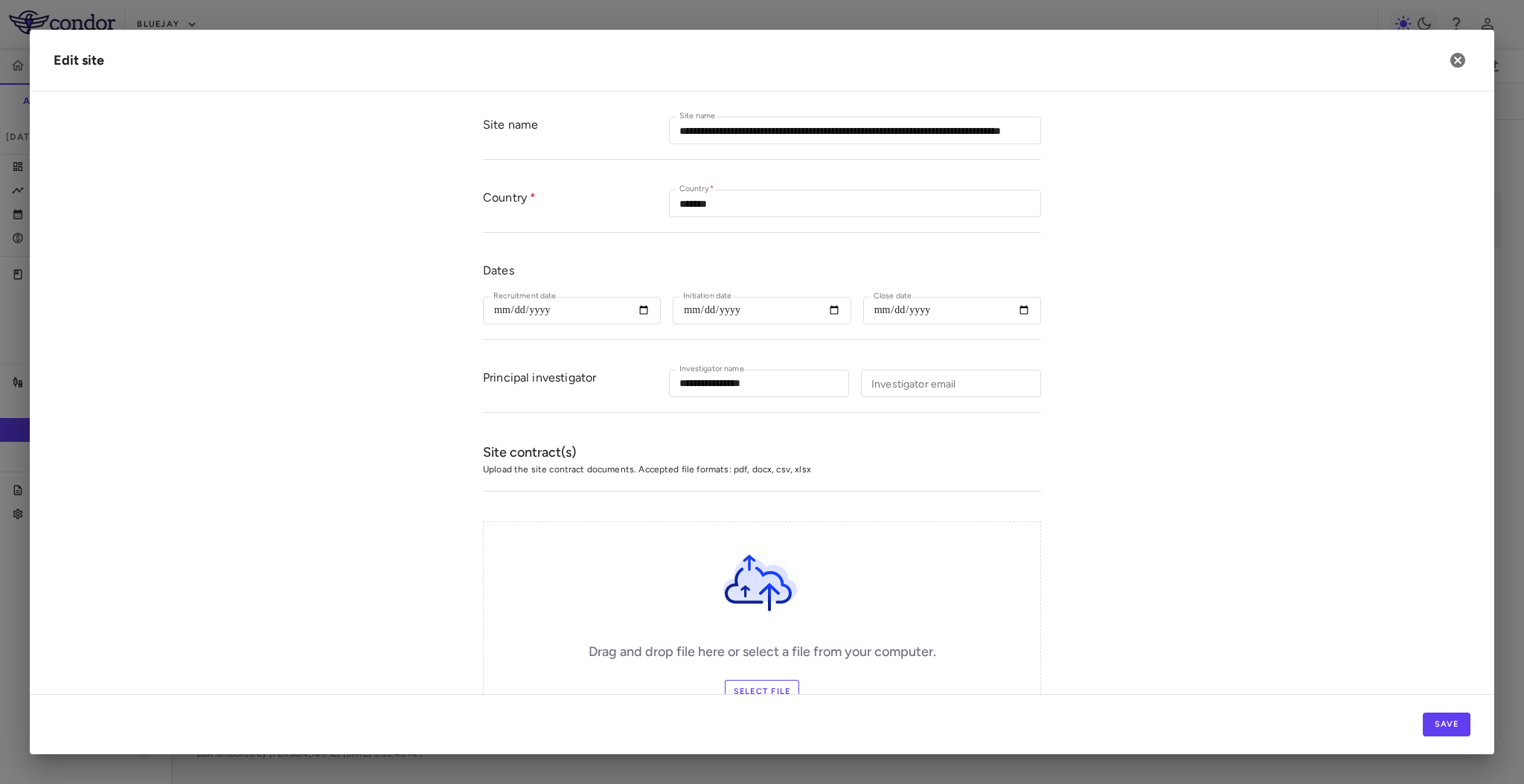
scroll to position [192, 0]
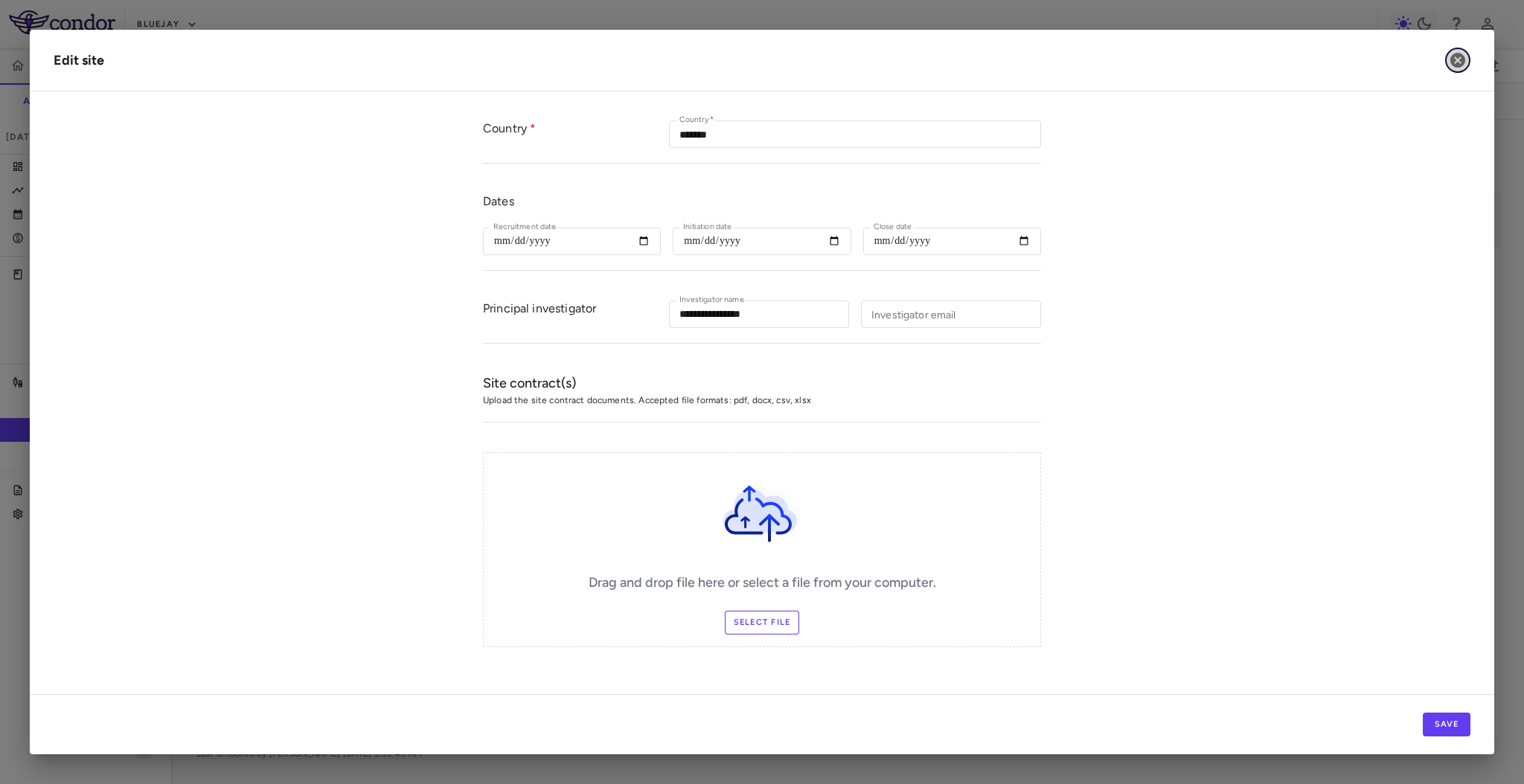
click at [1467, 59] on button "button" at bounding box center [1457, 60] width 25 height 25
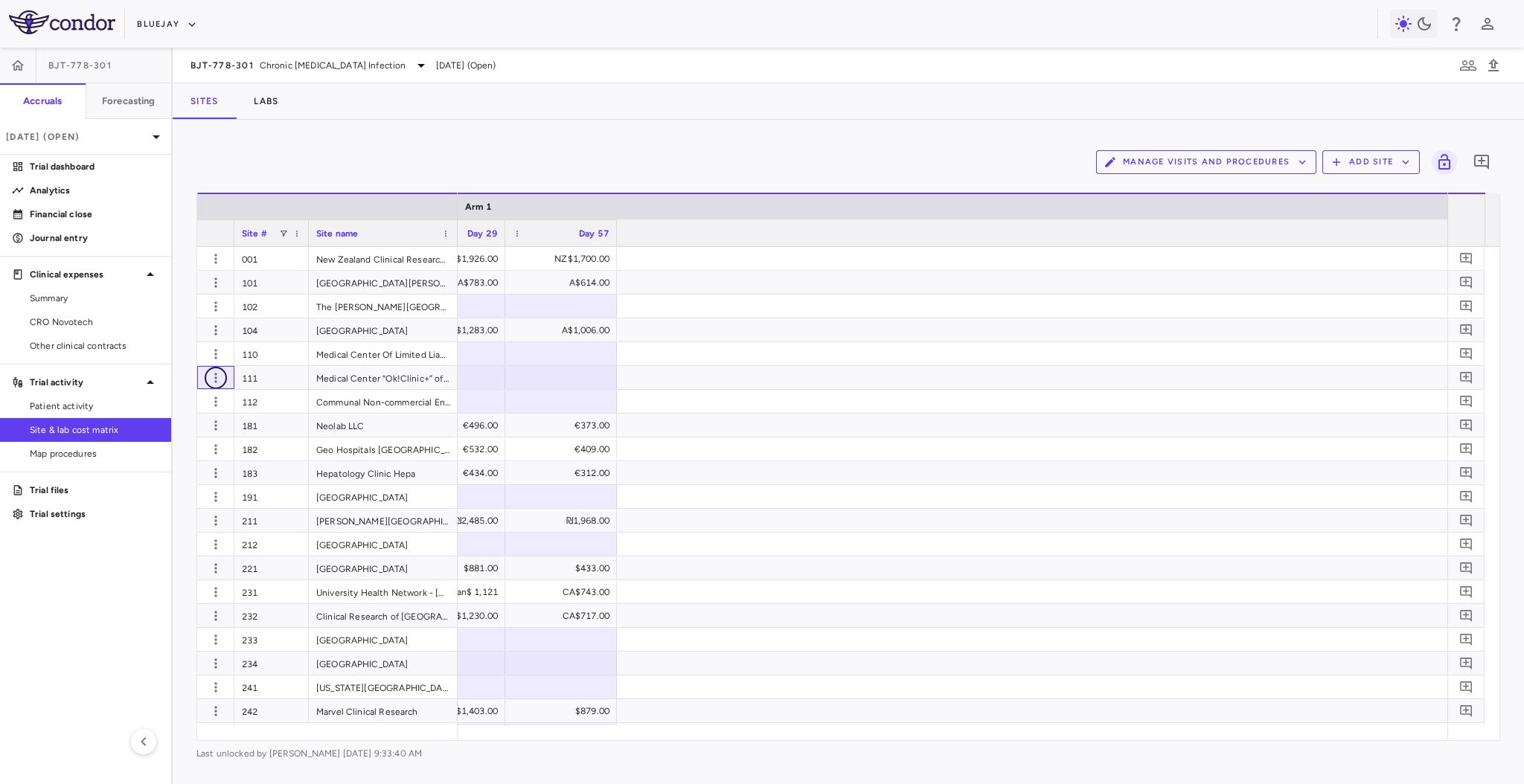
scroll to position [0, 49]
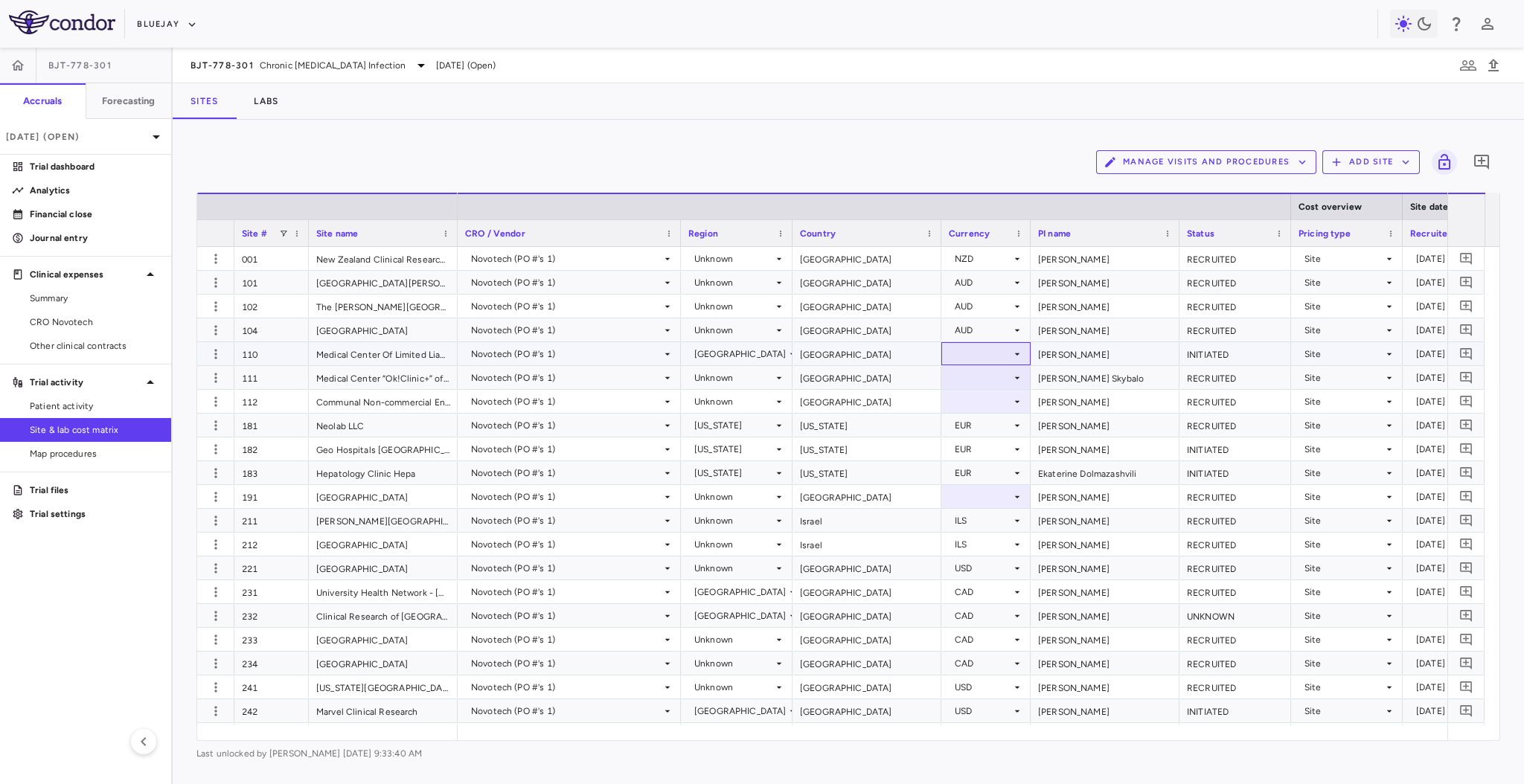
click at [998, 363] on div at bounding box center [985, 354] width 74 height 22
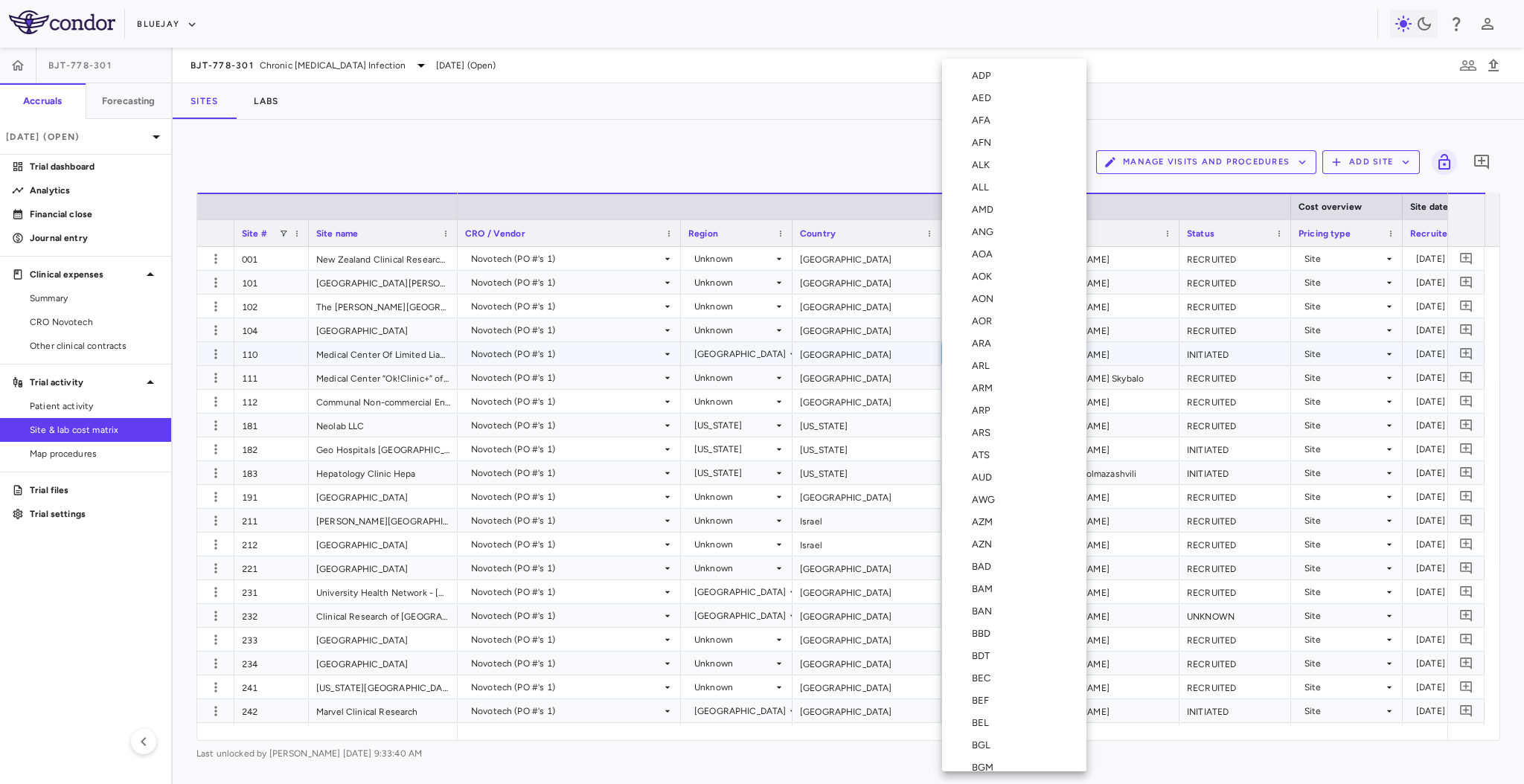
click at [873, 274] on div at bounding box center [762, 392] width 1524 height 784
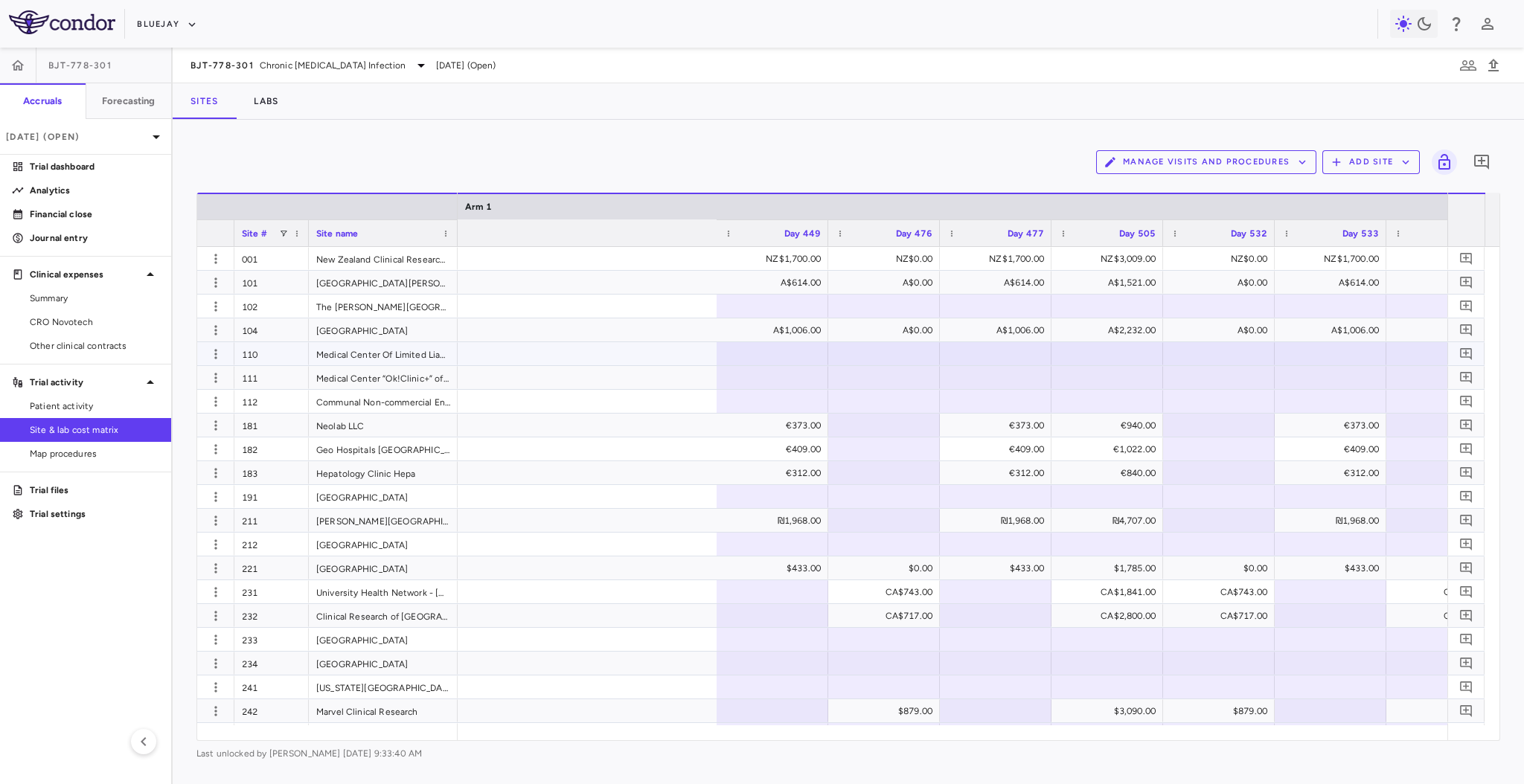
scroll to position [0, 4314]
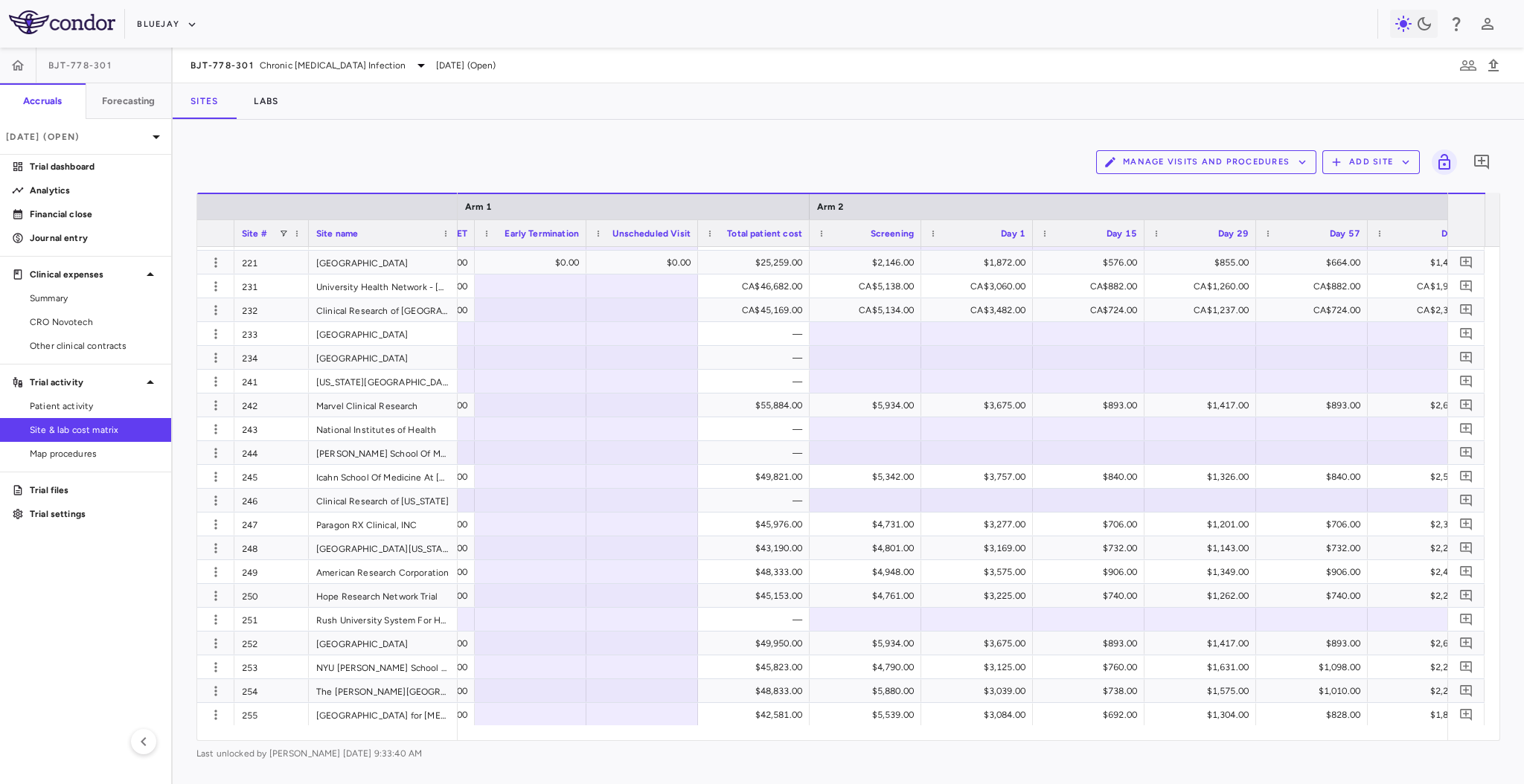
click at [589, 138] on div "Manage Visits and Procedures Add Site 0 Drag here to set row groups Drag here t…" at bounding box center [848, 451] width 1351 height 664
click at [861, 165] on div "Manage Visits and Procedures Add Site 0" at bounding box center [848, 162] width 1303 height 38
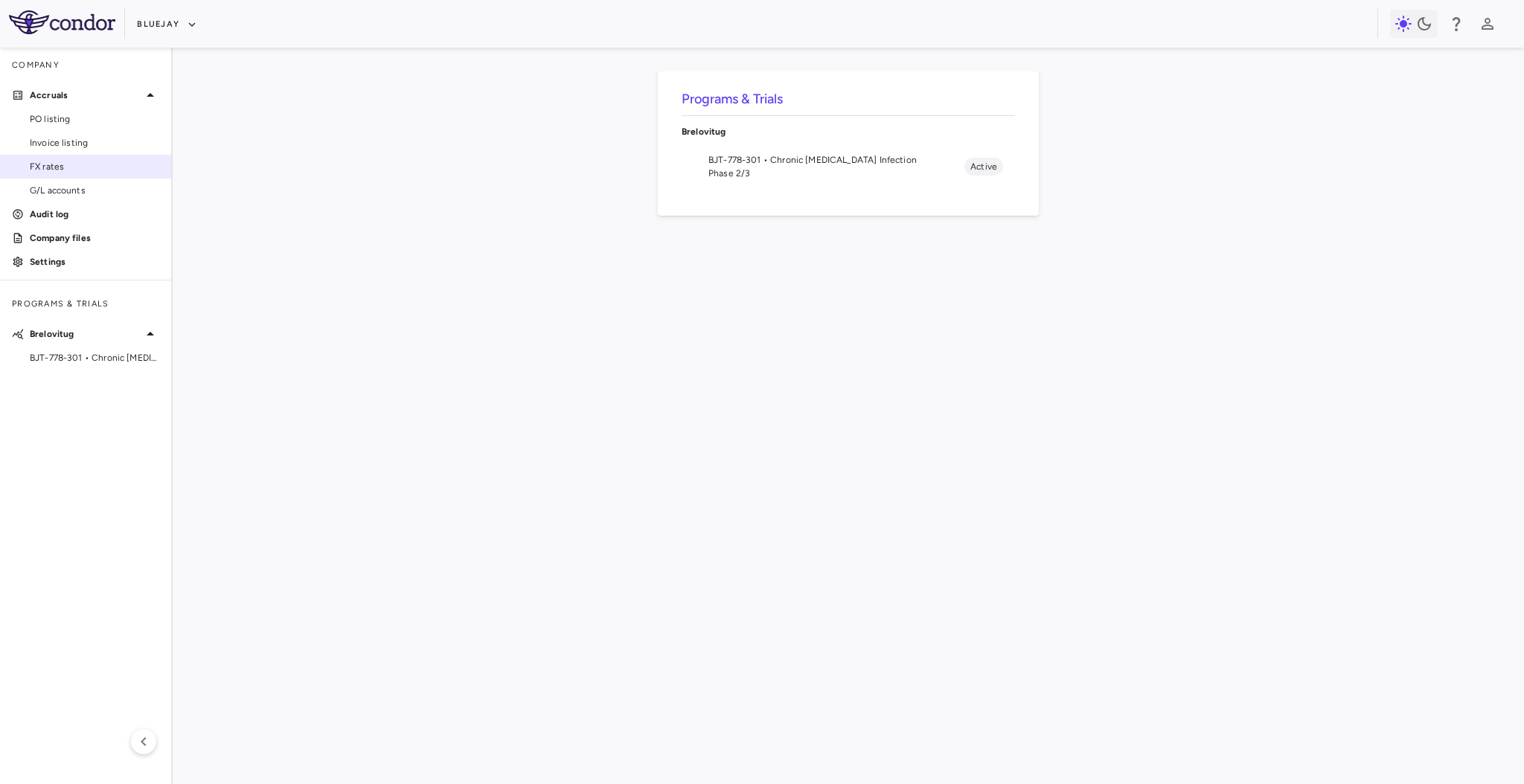
click at [67, 166] on span "FX rates" at bounding box center [94, 166] width 129 height 13
